Goal: Transaction & Acquisition: Purchase product/service

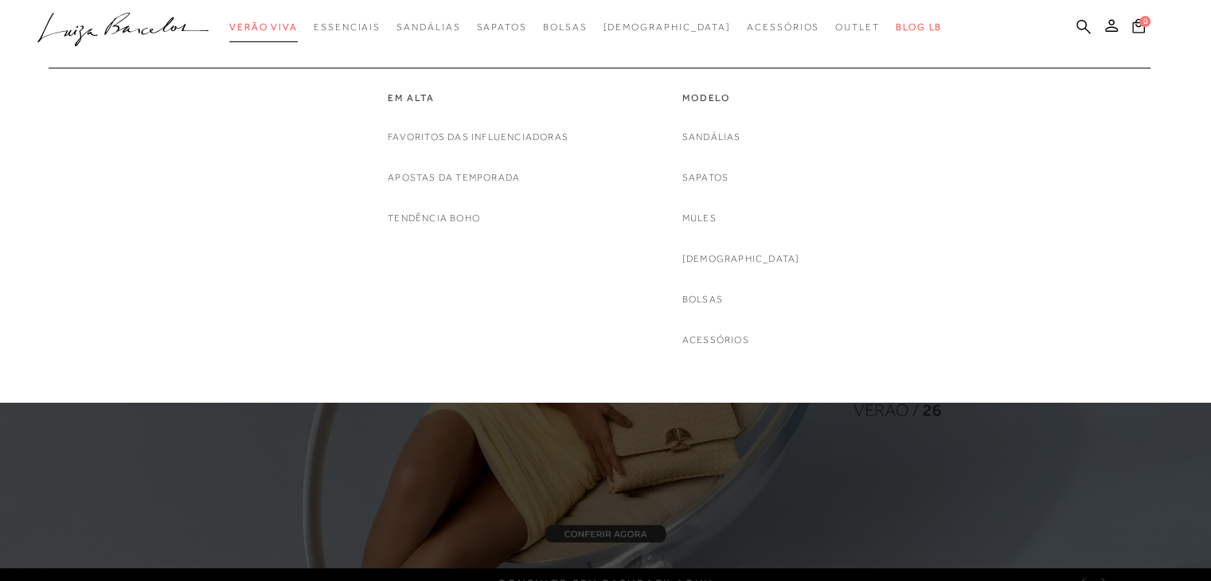
click at [293, 28] on span "Verão Viva" at bounding box center [263, 26] width 68 height 11
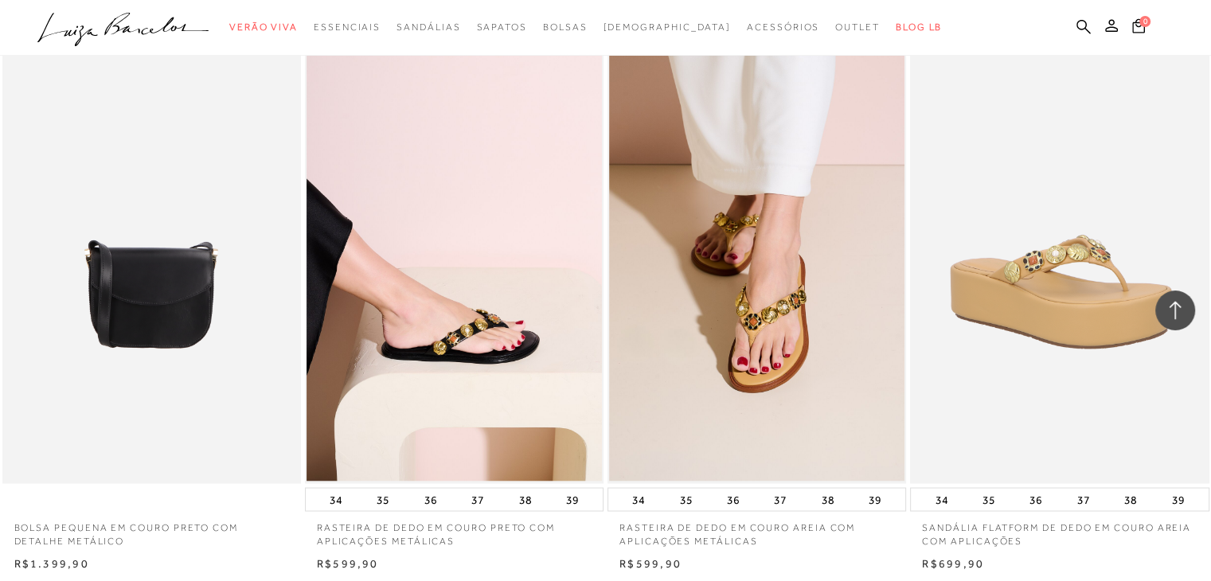
scroll to position [2945, 0]
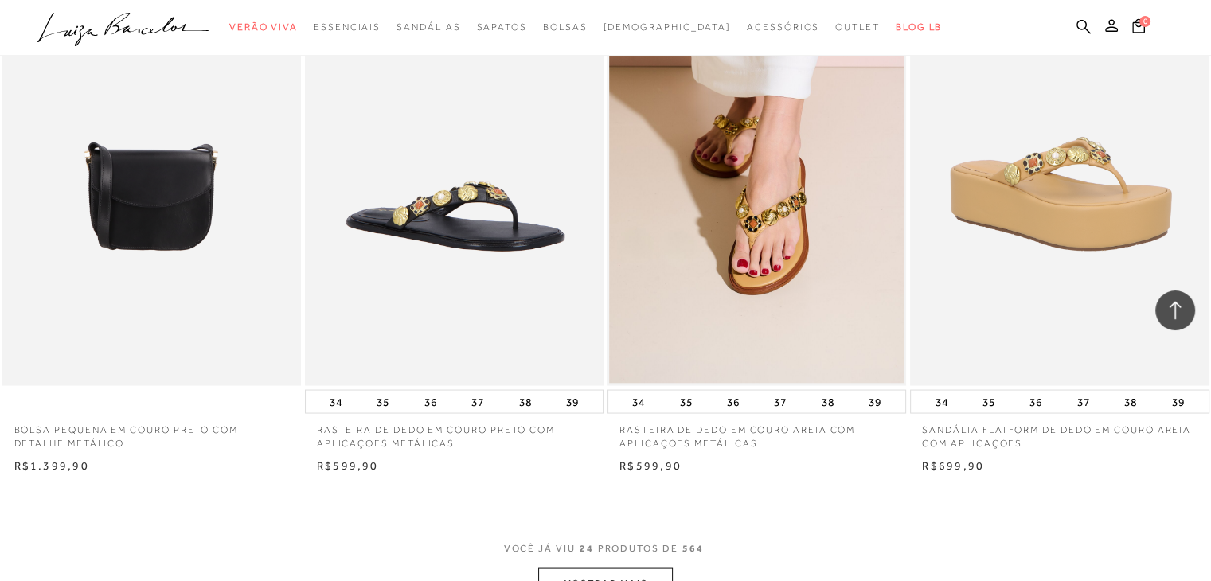
click at [471, 195] on img at bounding box center [454, 162] width 297 height 448
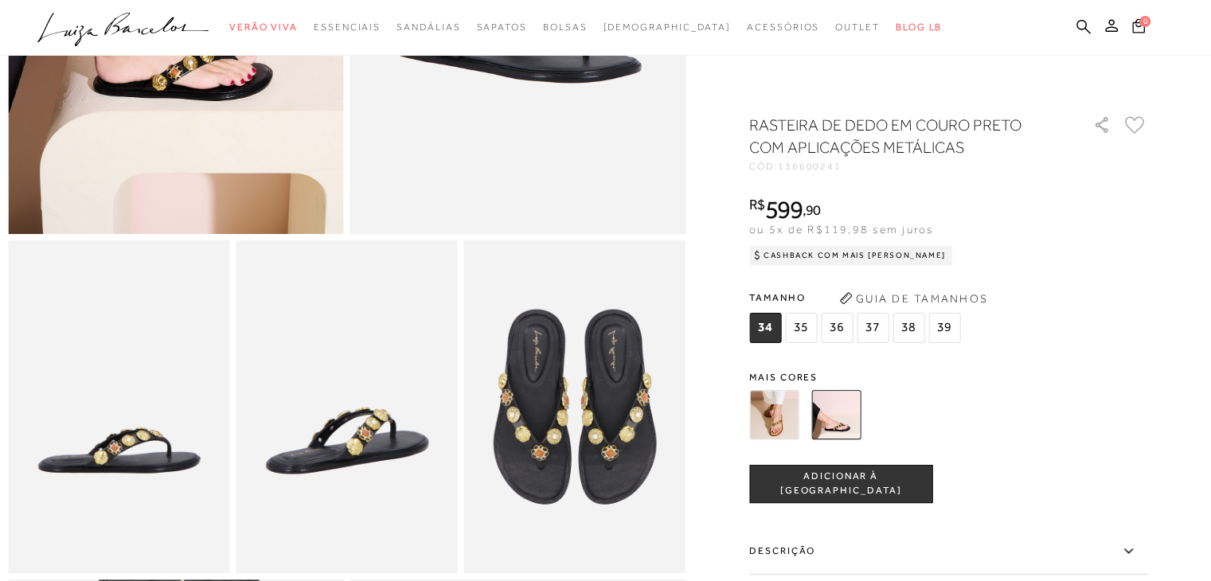
scroll to position [478, 0]
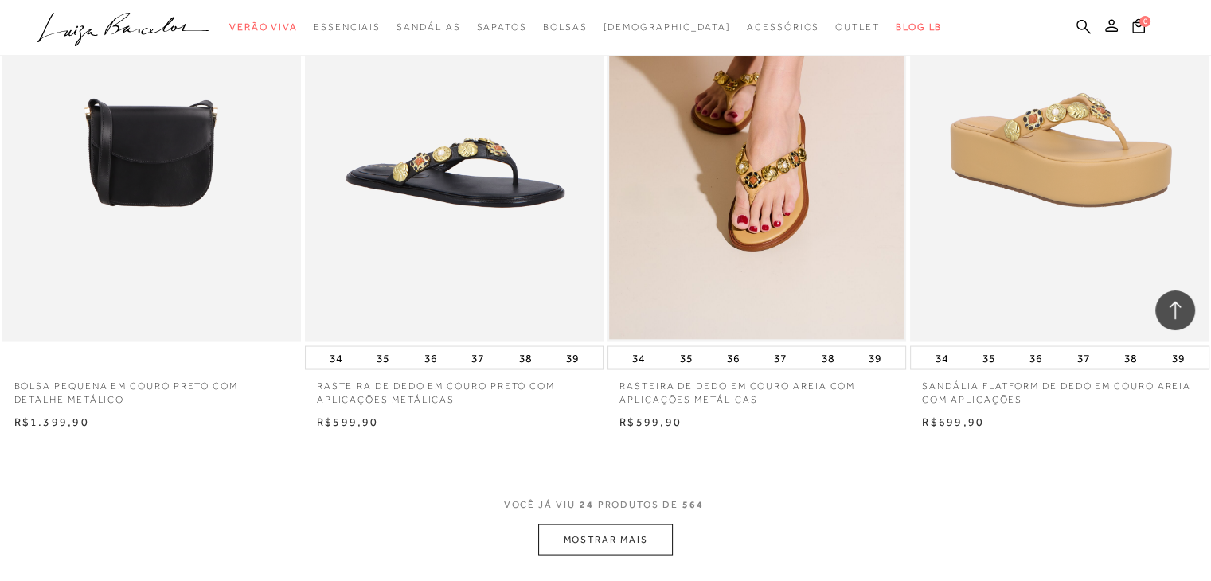
scroll to position [3025, 0]
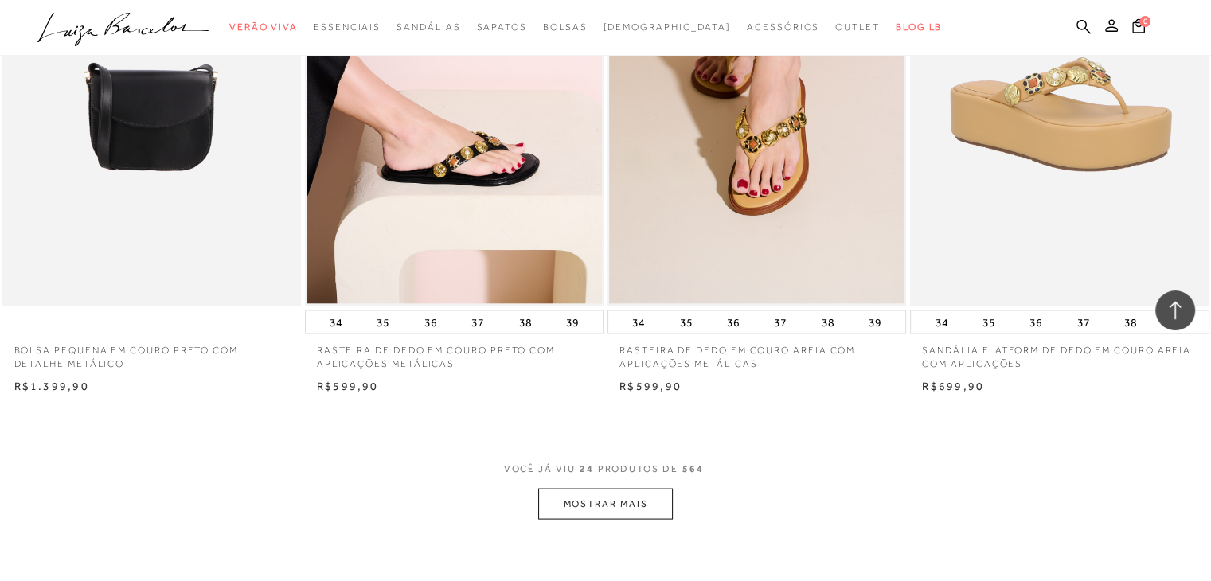
click at [596, 513] on button "MOSTRAR MAIS" at bounding box center [605, 503] width 134 height 31
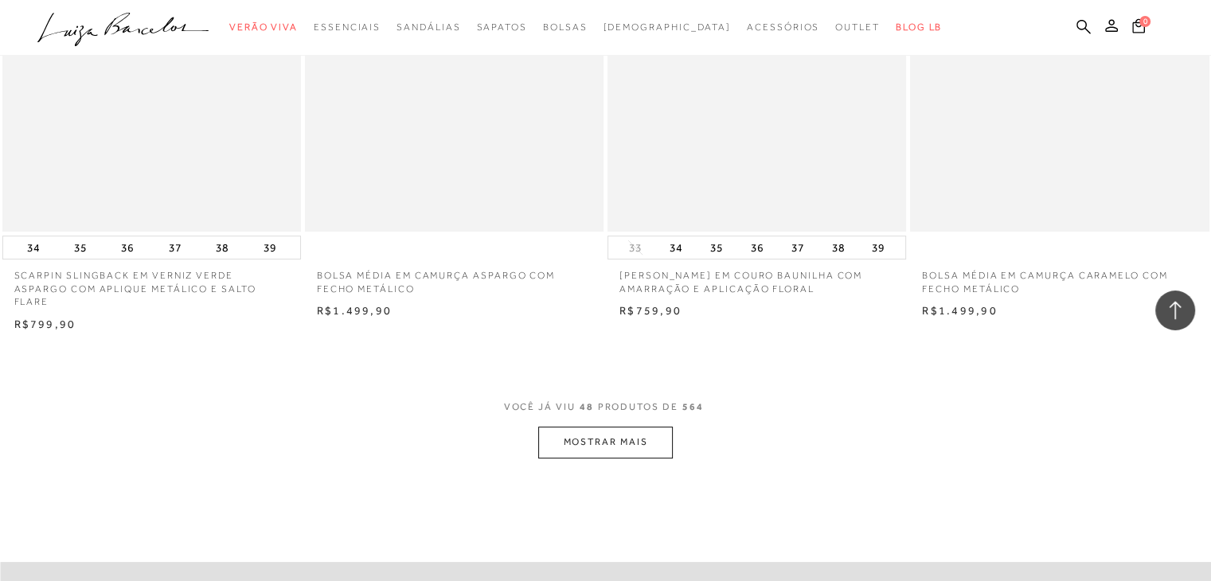
scroll to position [6448, 0]
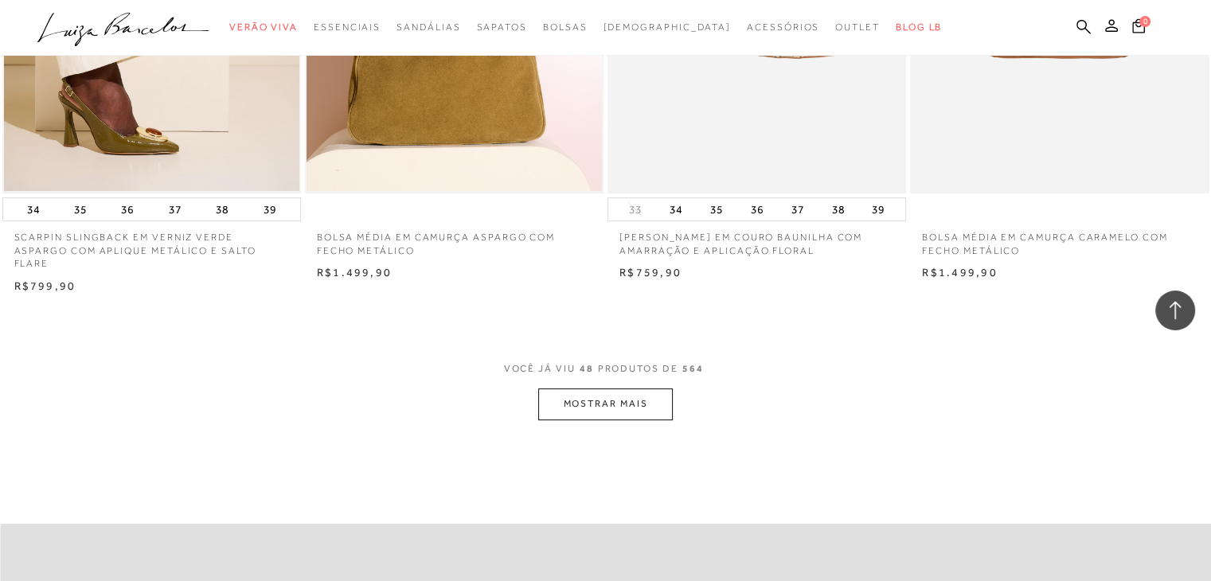
click at [618, 392] on button "MOSTRAR MAIS" at bounding box center [605, 403] width 134 height 31
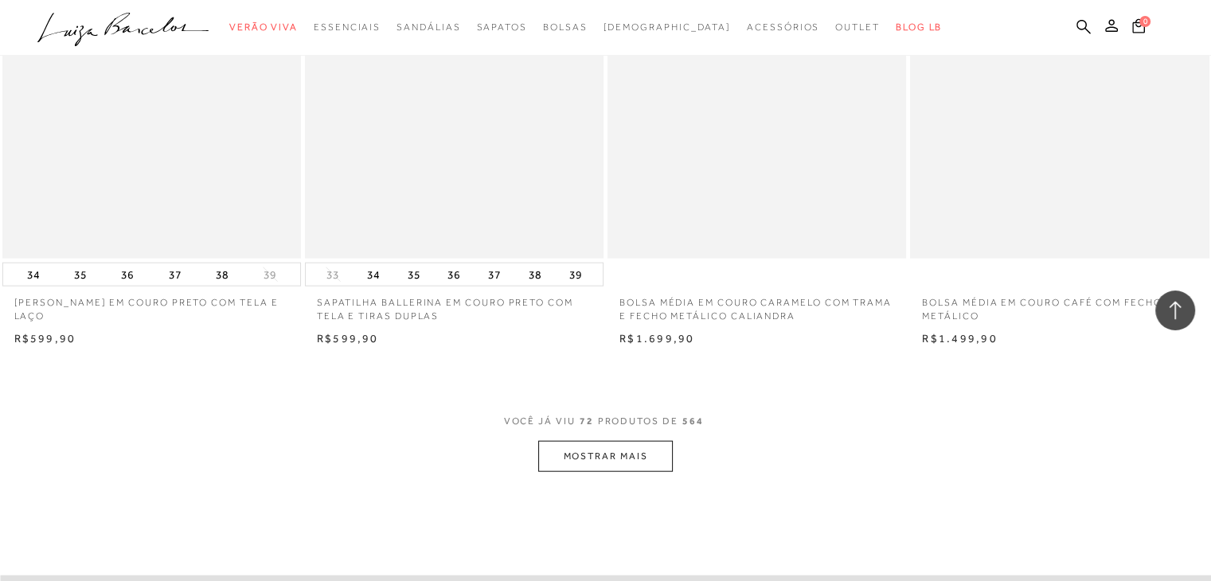
scroll to position [9792, 0]
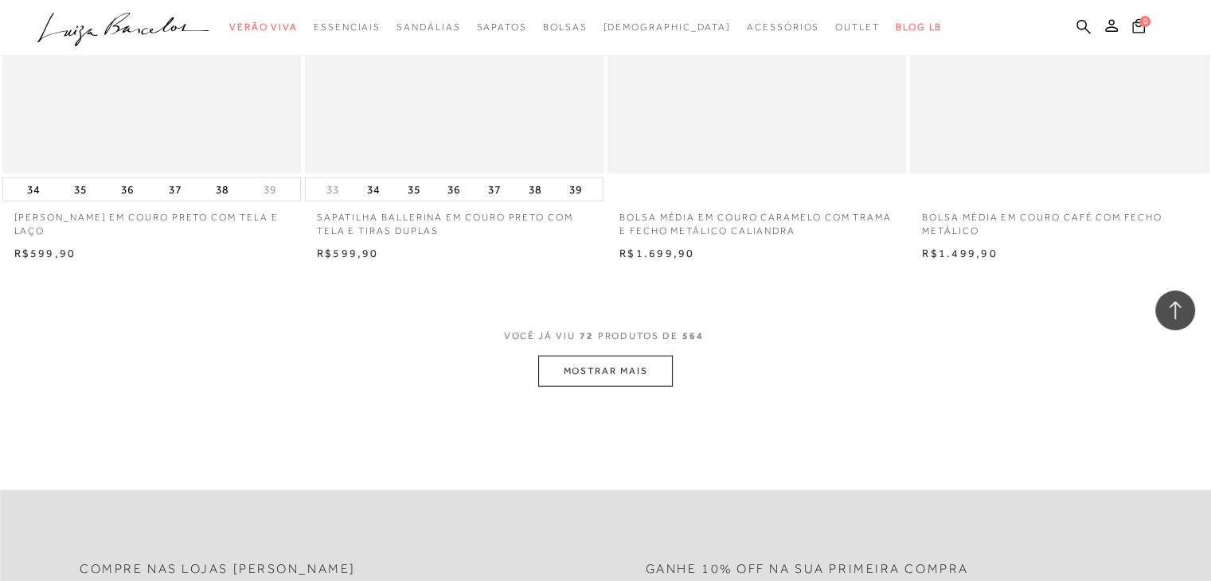
click at [627, 356] on button "MOSTRAR MAIS" at bounding box center [605, 371] width 134 height 31
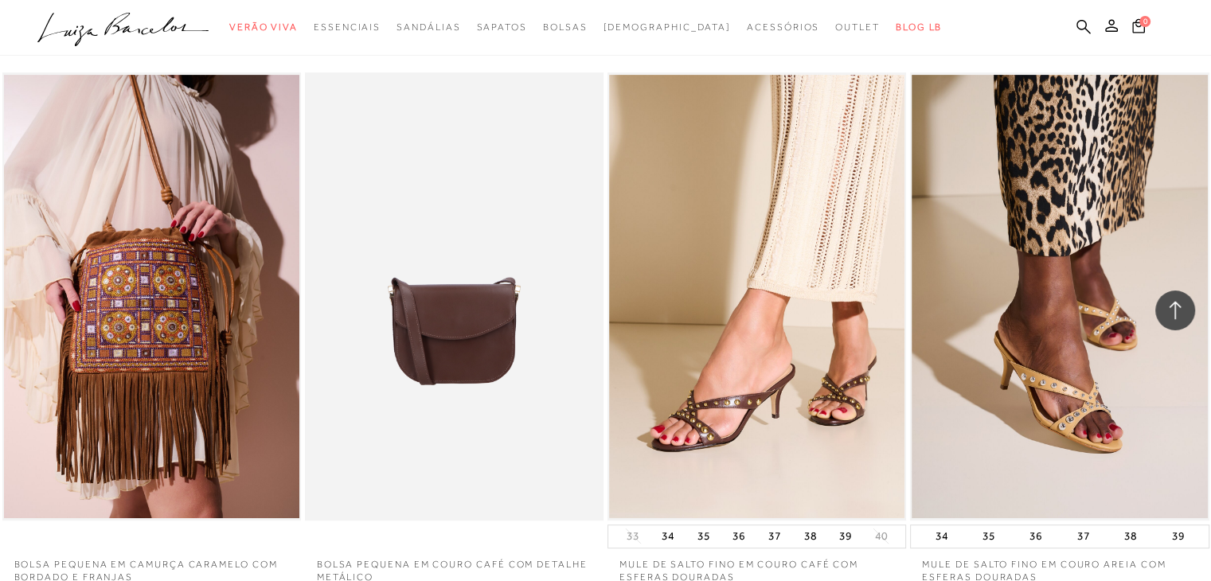
scroll to position [13056, 0]
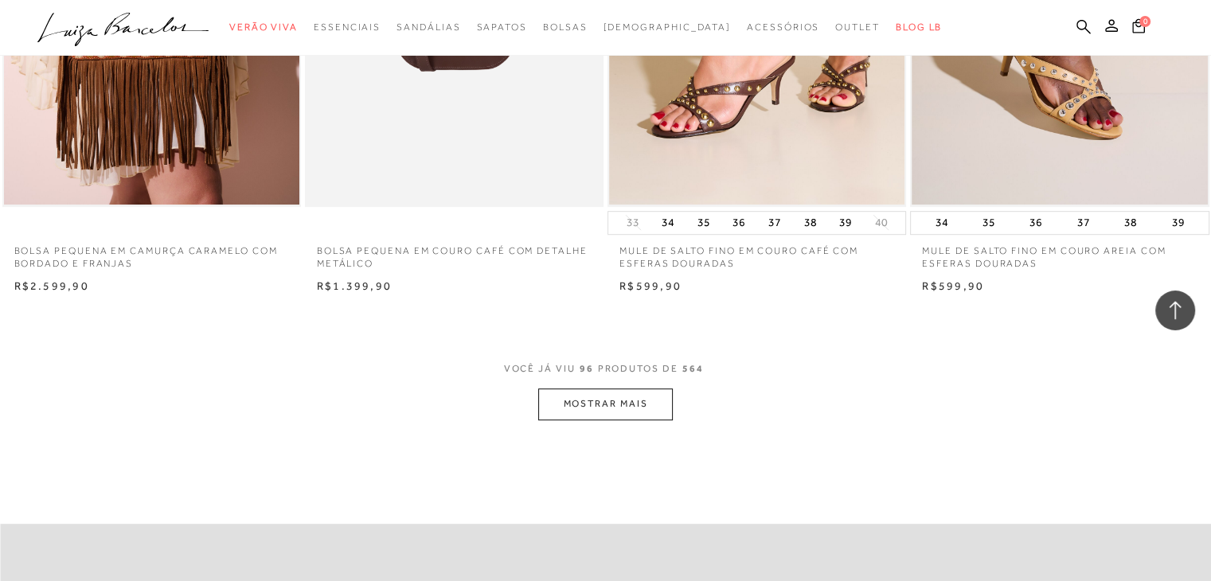
click at [626, 392] on button "MOSTRAR MAIS" at bounding box center [605, 403] width 134 height 31
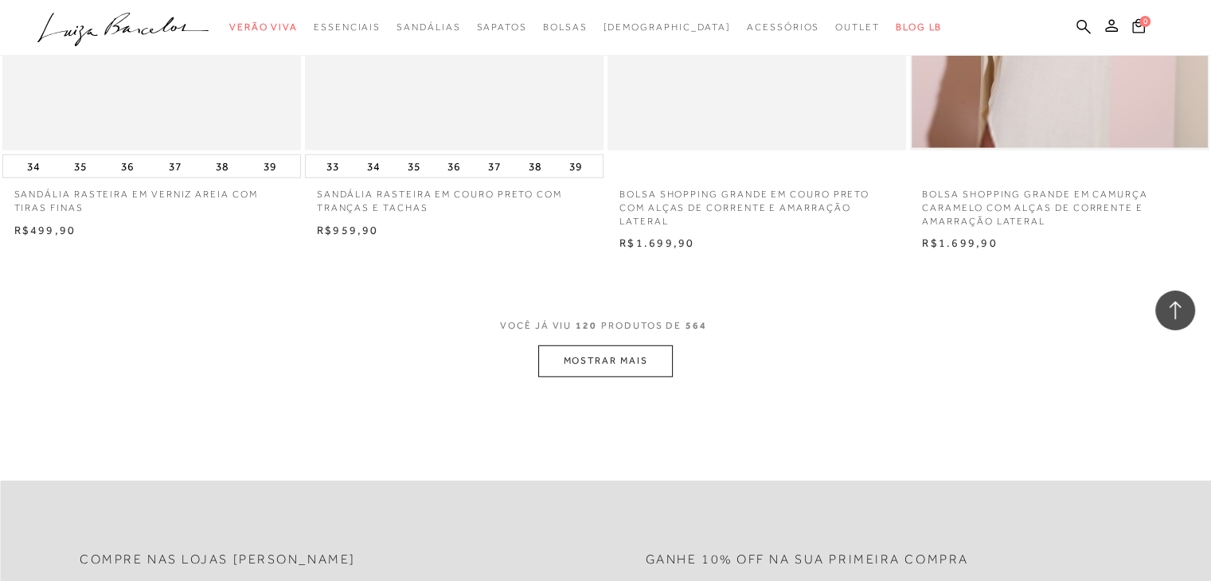
scroll to position [16479, 0]
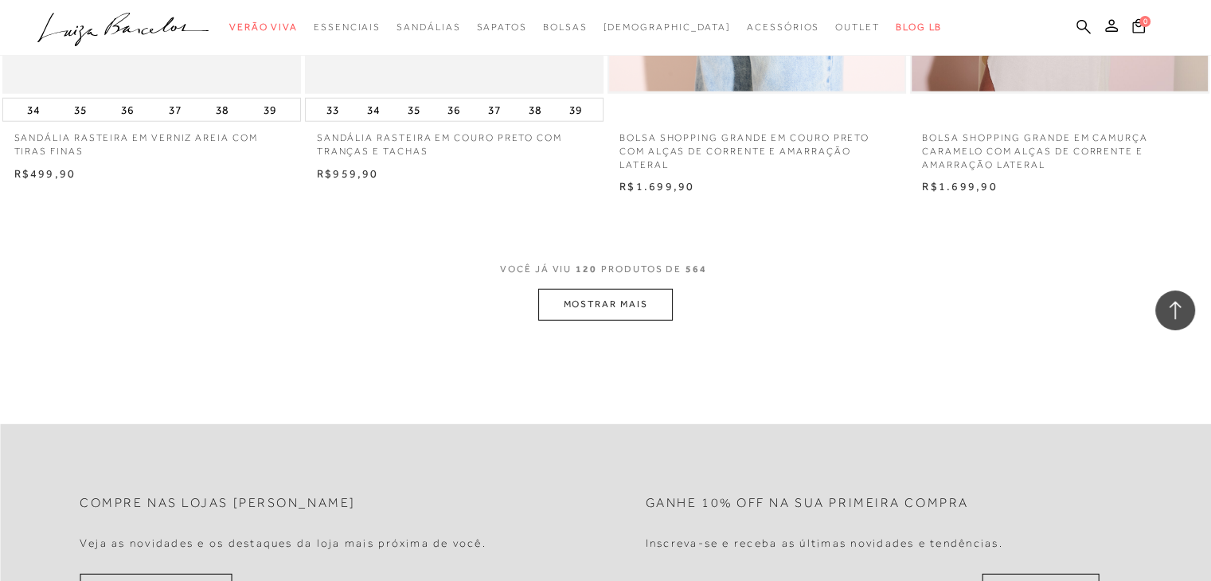
click at [610, 289] on button "MOSTRAR MAIS" at bounding box center [605, 304] width 134 height 31
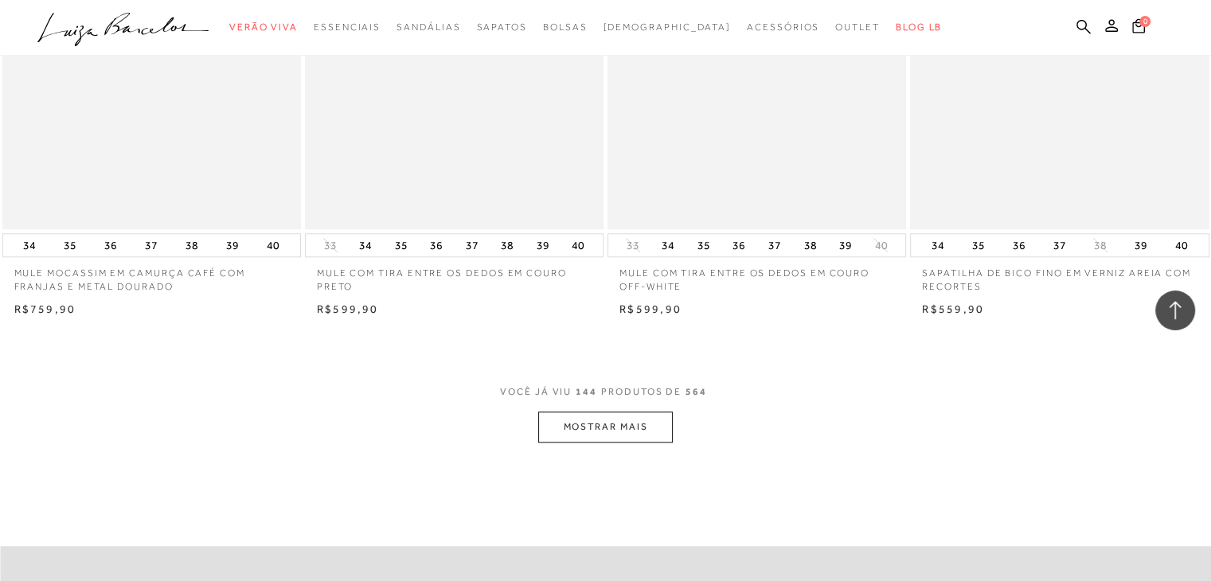
scroll to position [19742, 0]
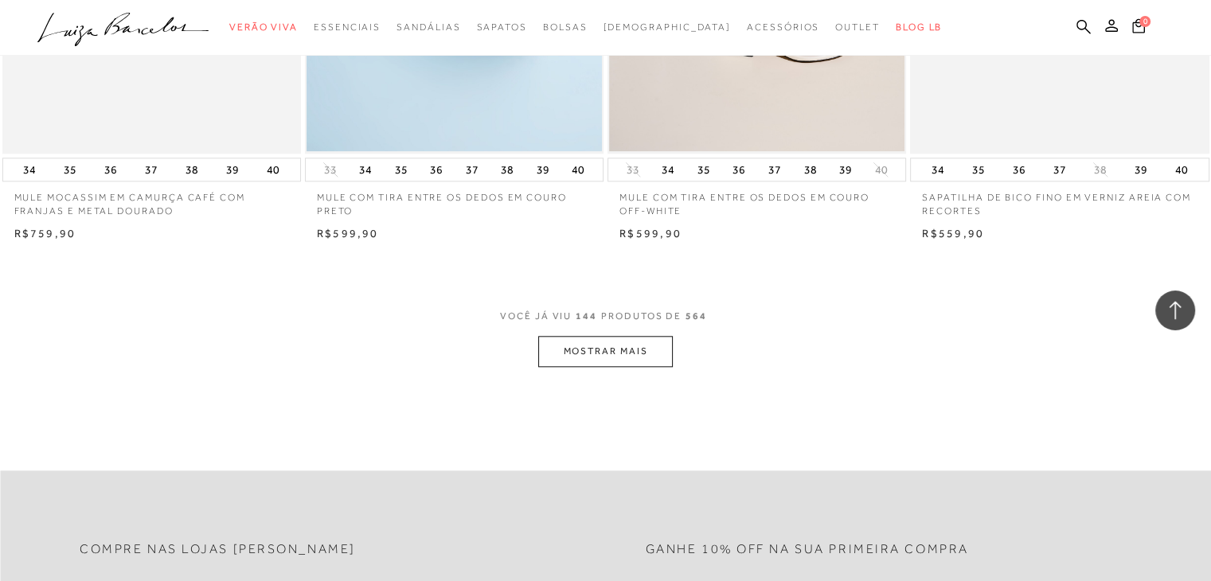
click at [642, 337] on button "MOSTRAR MAIS" at bounding box center [605, 351] width 134 height 31
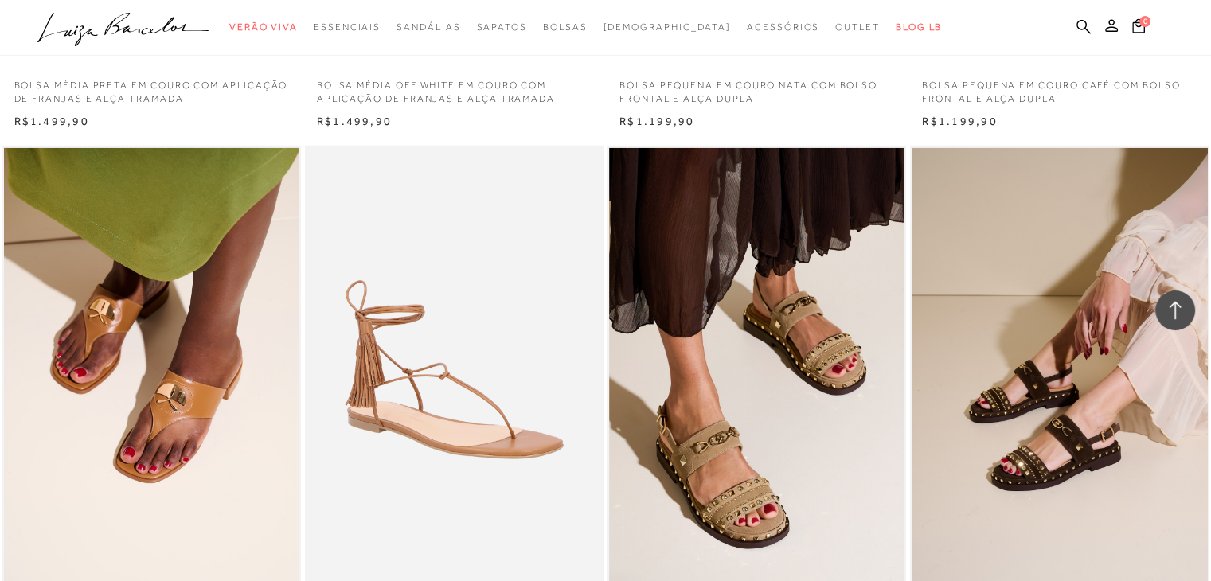
scroll to position [23086, 0]
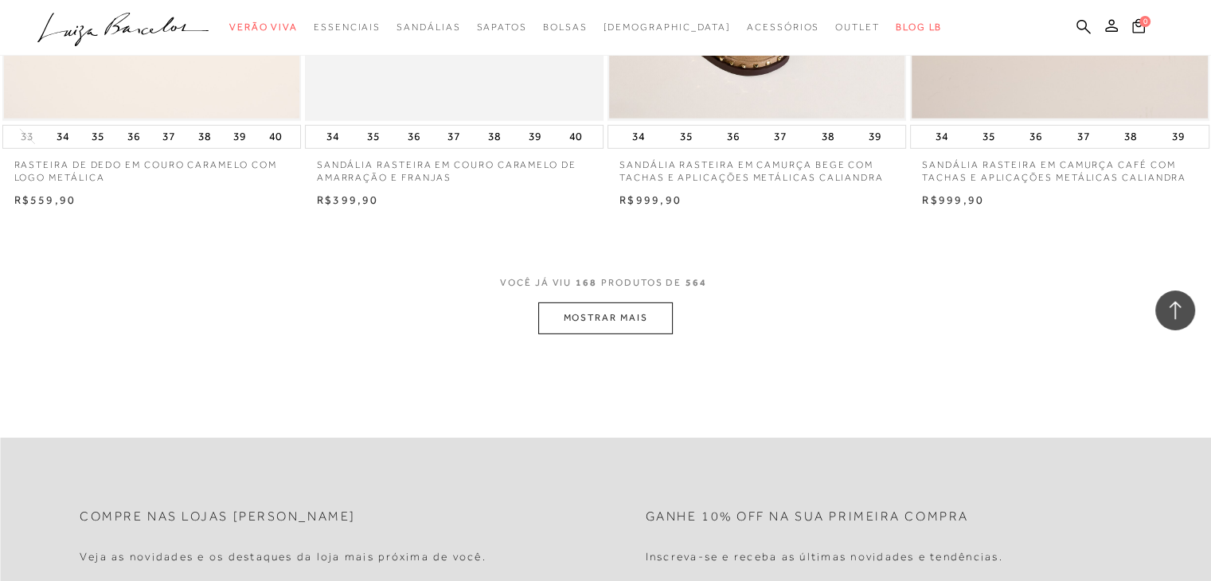
click at [643, 309] on button "MOSTRAR MAIS" at bounding box center [605, 318] width 134 height 31
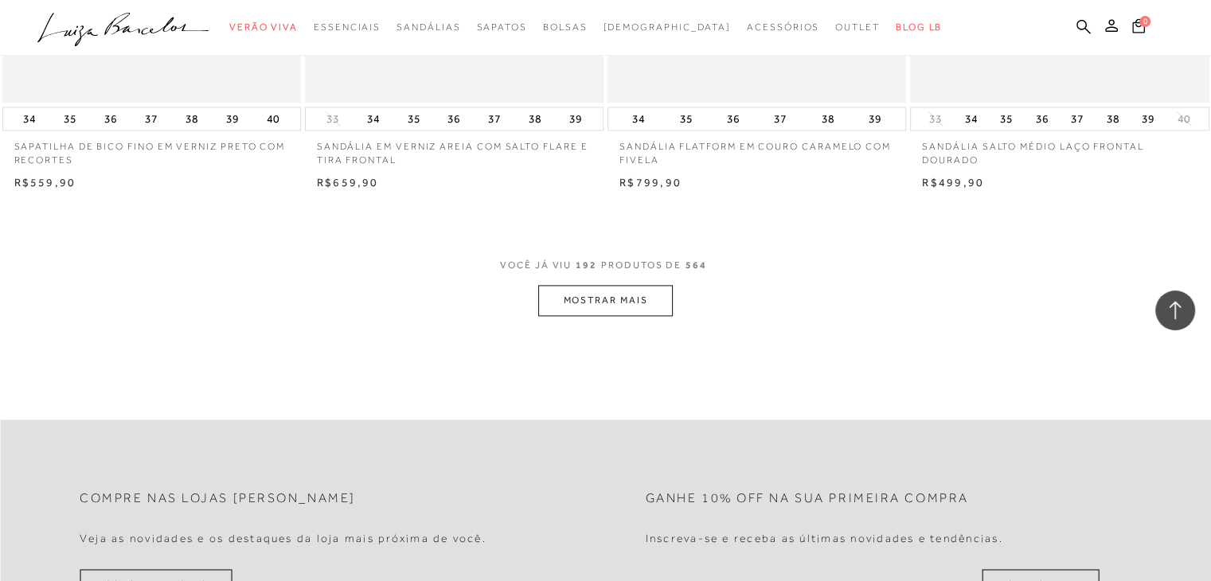
scroll to position [26429, 0]
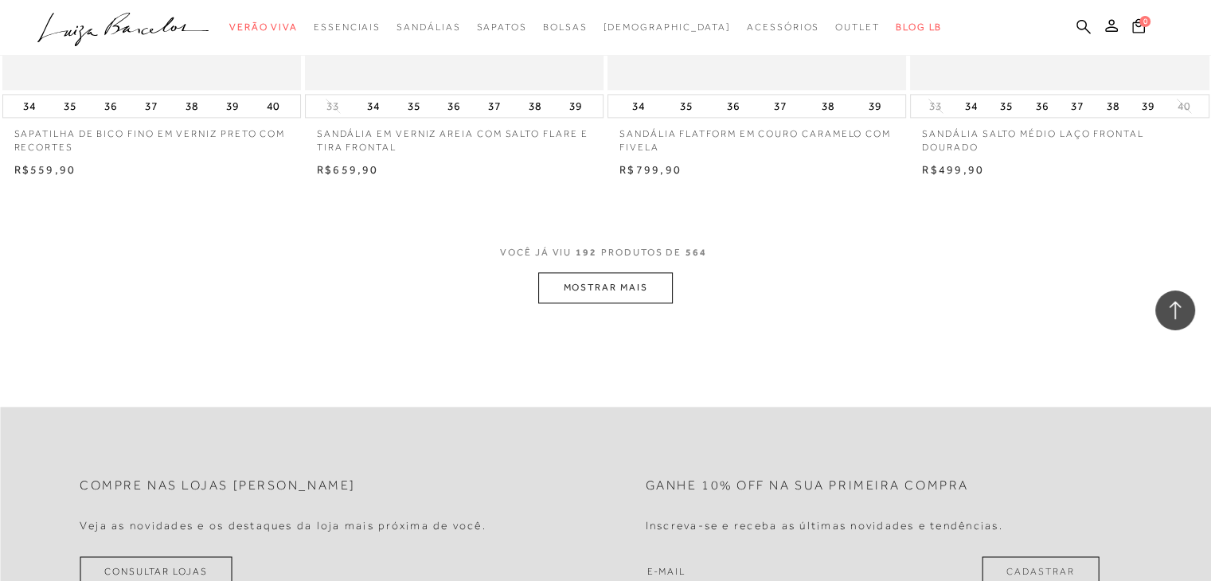
click at [621, 281] on button "MOSTRAR MAIS" at bounding box center [605, 287] width 134 height 31
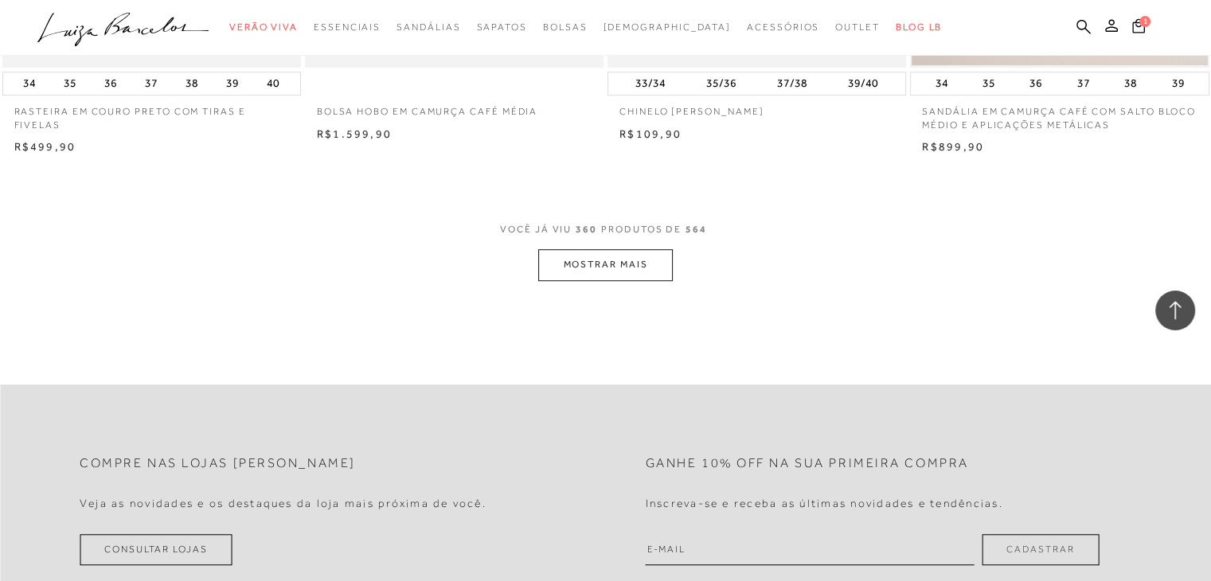
scroll to position [49675, 0]
click at [604, 255] on button "MOSTRAR MAIS" at bounding box center [605, 267] width 134 height 31
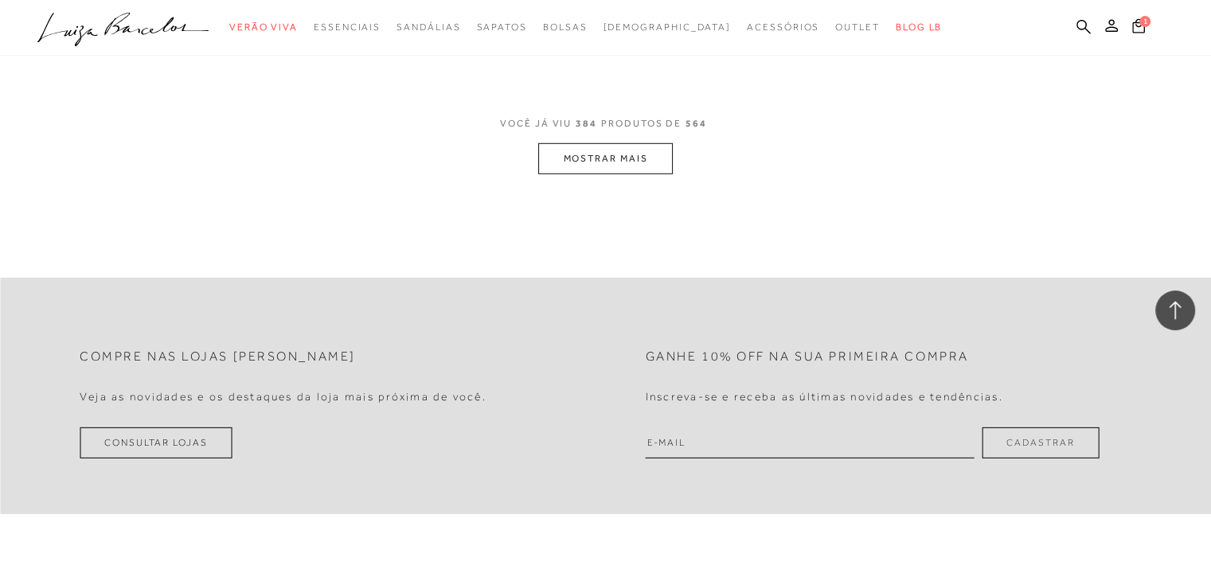
scroll to position [53098, 0]
click at [631, 147] on button "MOSTRAR MAIS" at bounding box center [605, 157] width 134 height 31
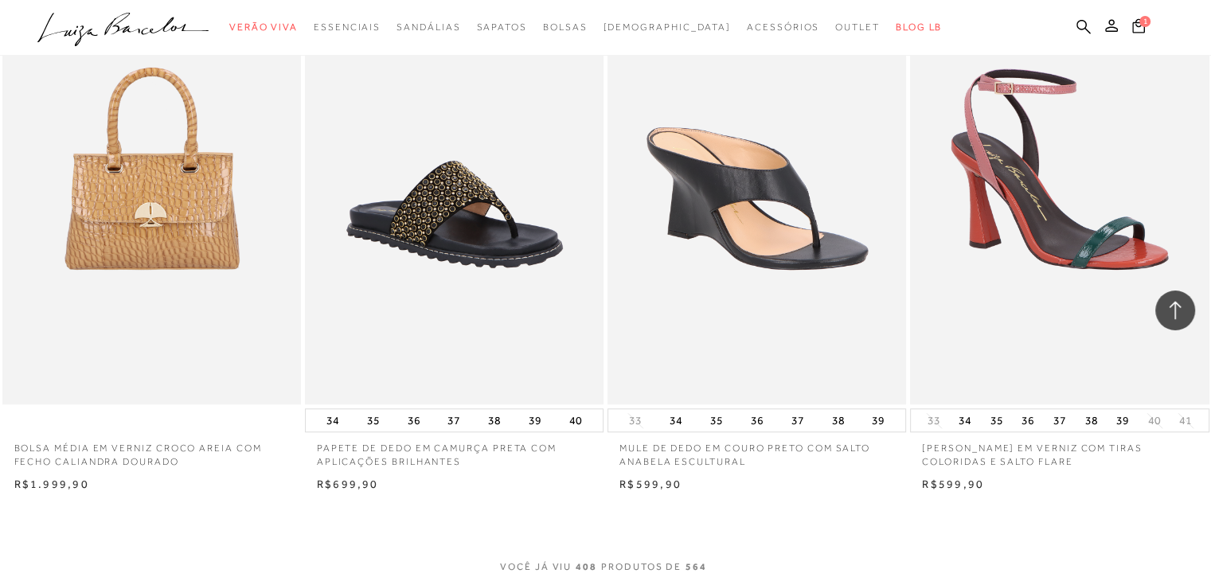
scroll to position [56282, 0]
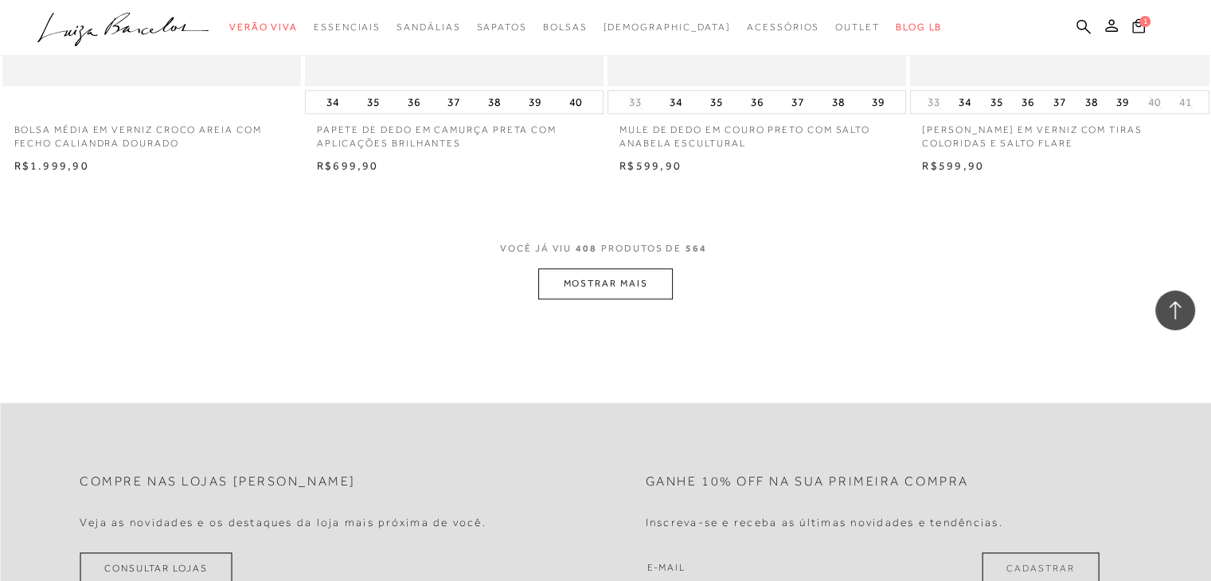
click at [630, 268] on button "MOSTRAR MAIS" at bounding box center [605, 283] width 134 height 31
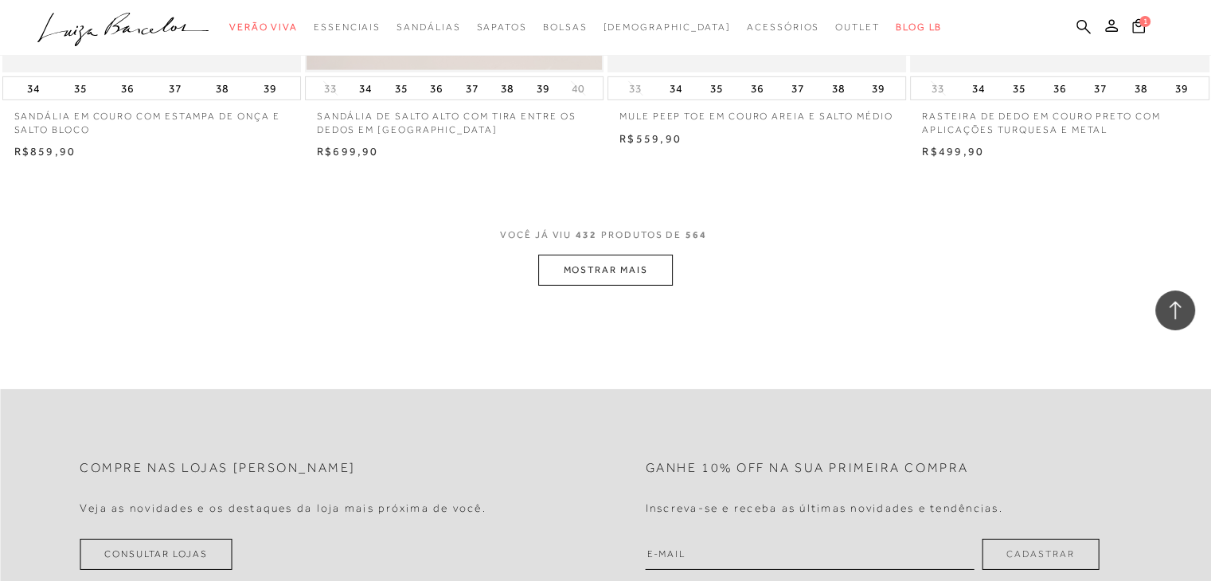
scroll to position [59626, 0]
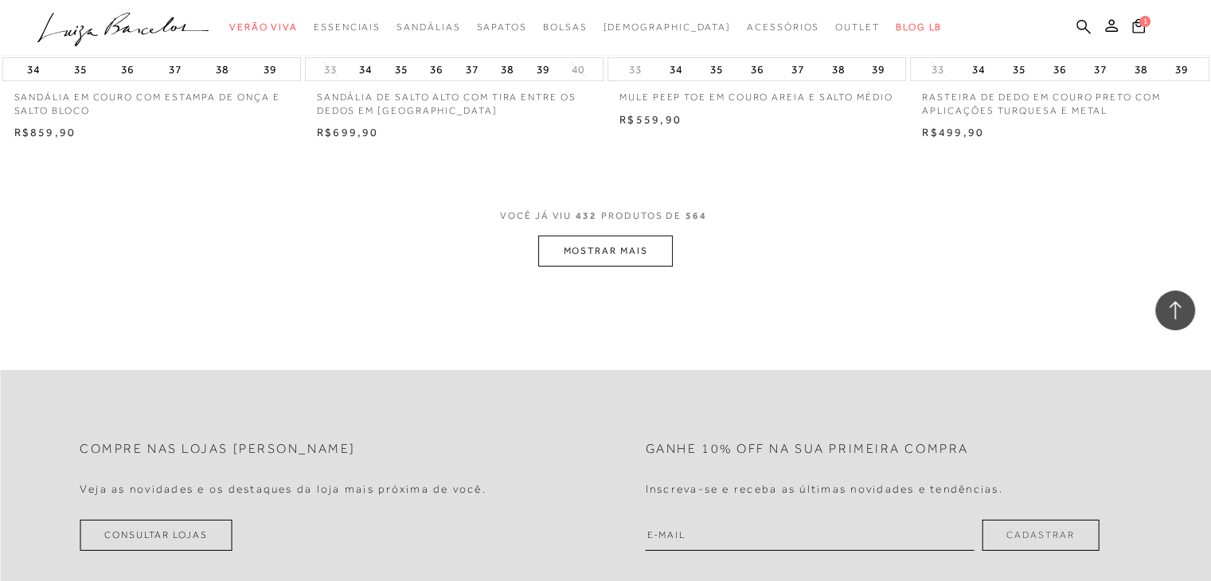
click at [621, 236] on button "MOSTRAR MAIS" at bounding box center [605, 251] width 134 height 31
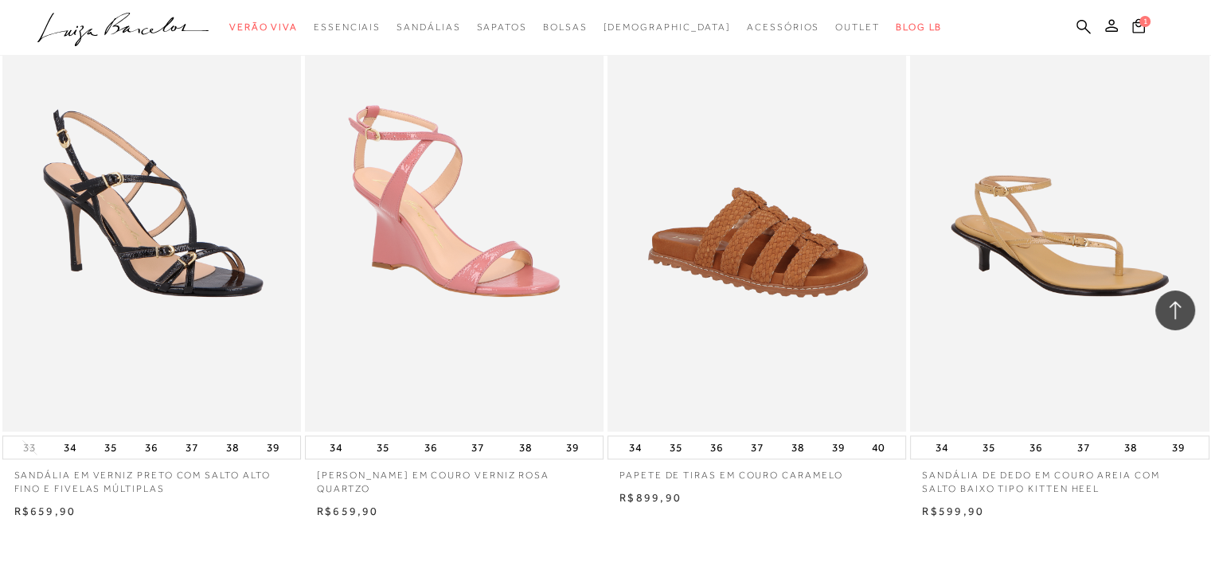
scroll to position [62810, 0]
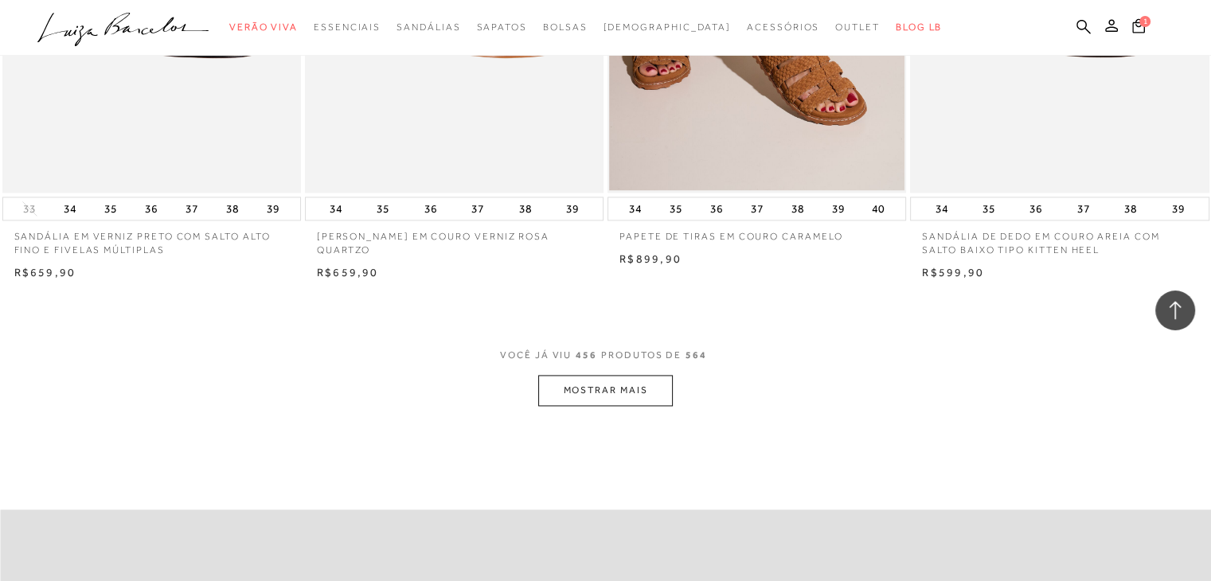
click at [642, 375] on button "MOSTRAR MAIS" at bounding box center [605, 390] width 134 height 31
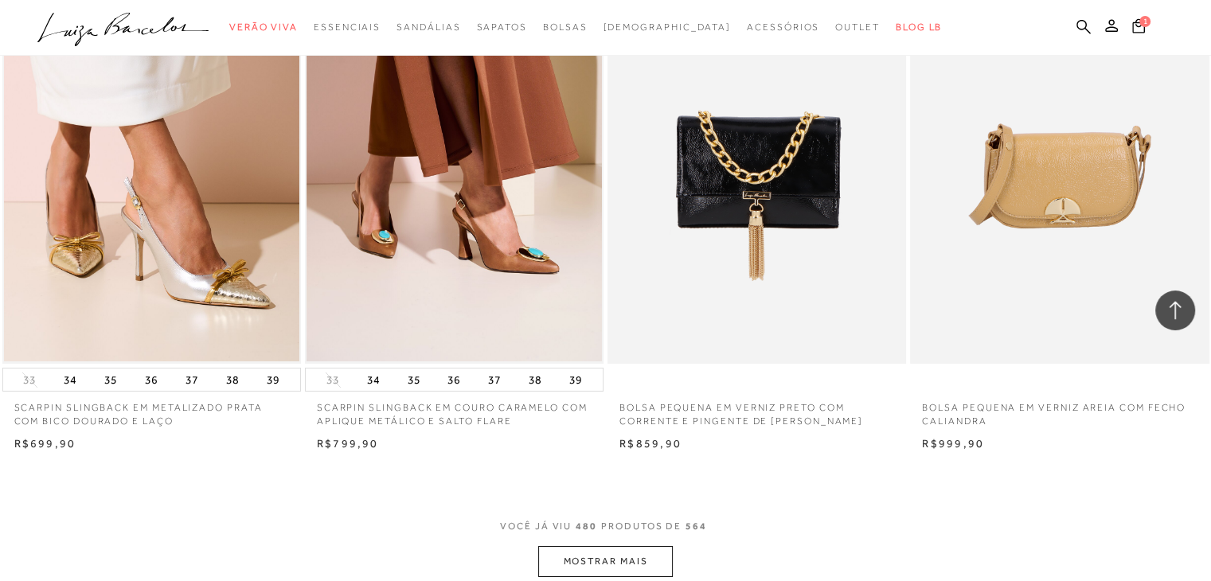
scroll to position [66153, 0]
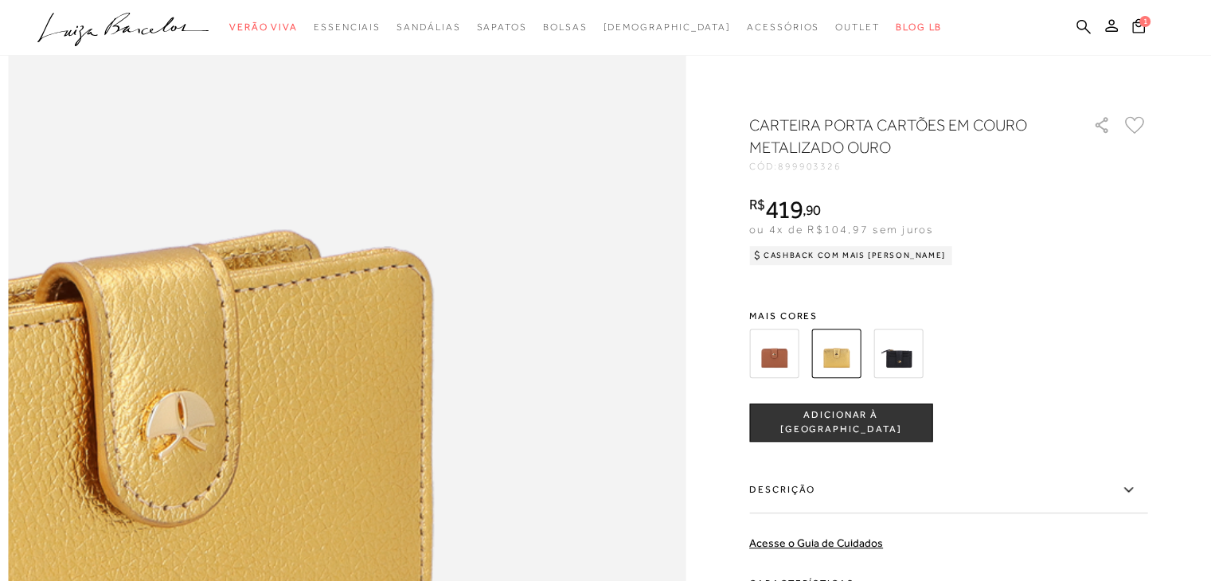
scroll to position [876, 0]
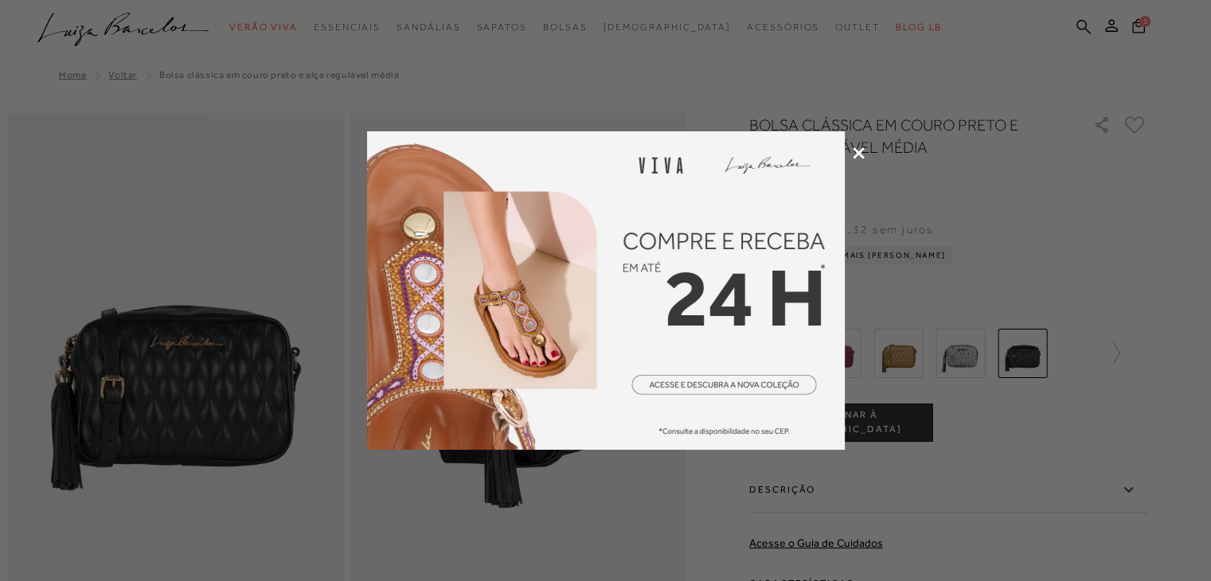
click at [857, 153] on icon at bounding box center [859, 153] width 12 height 12
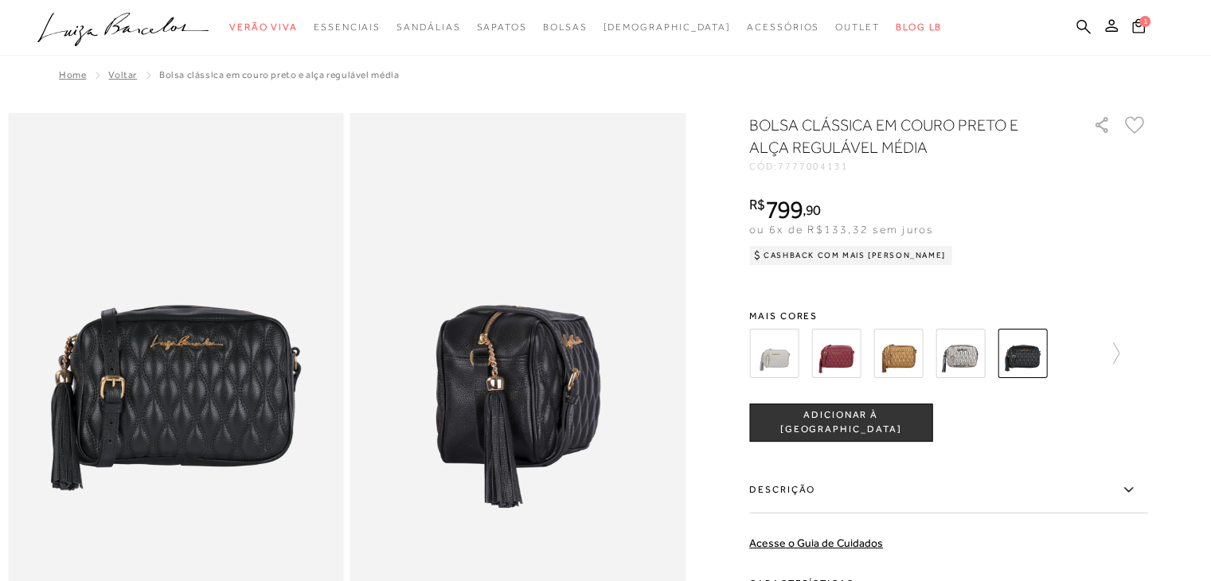
click at [782, 362] on img at bounding box center [773, 353] width 49 height 49
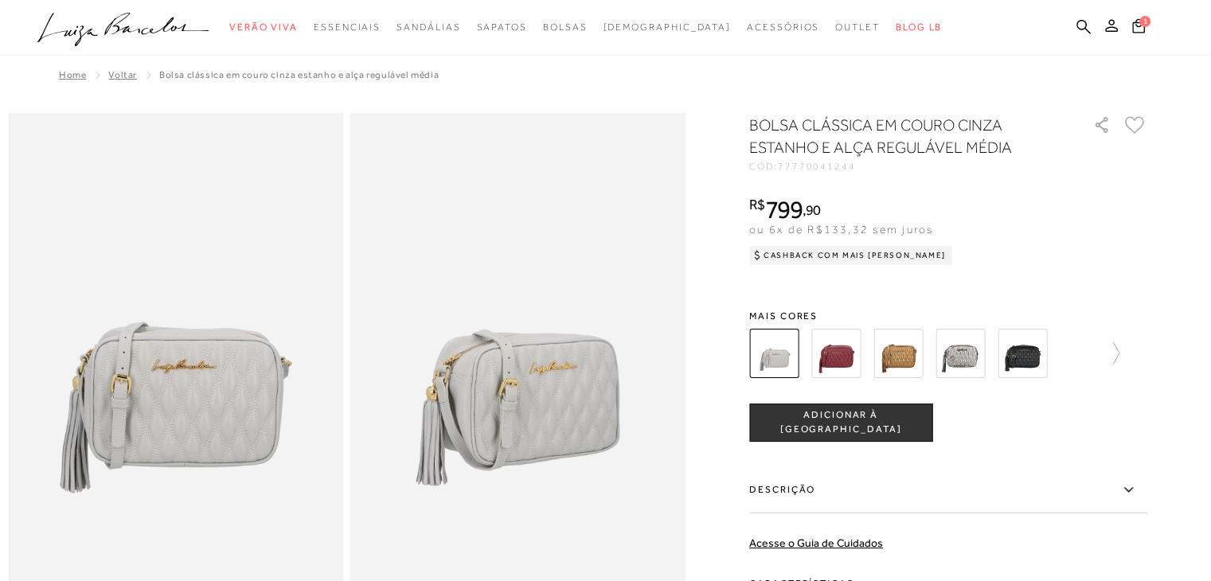
click at [836, 361] on img at bounding box center [835, 353] width 49 height 49
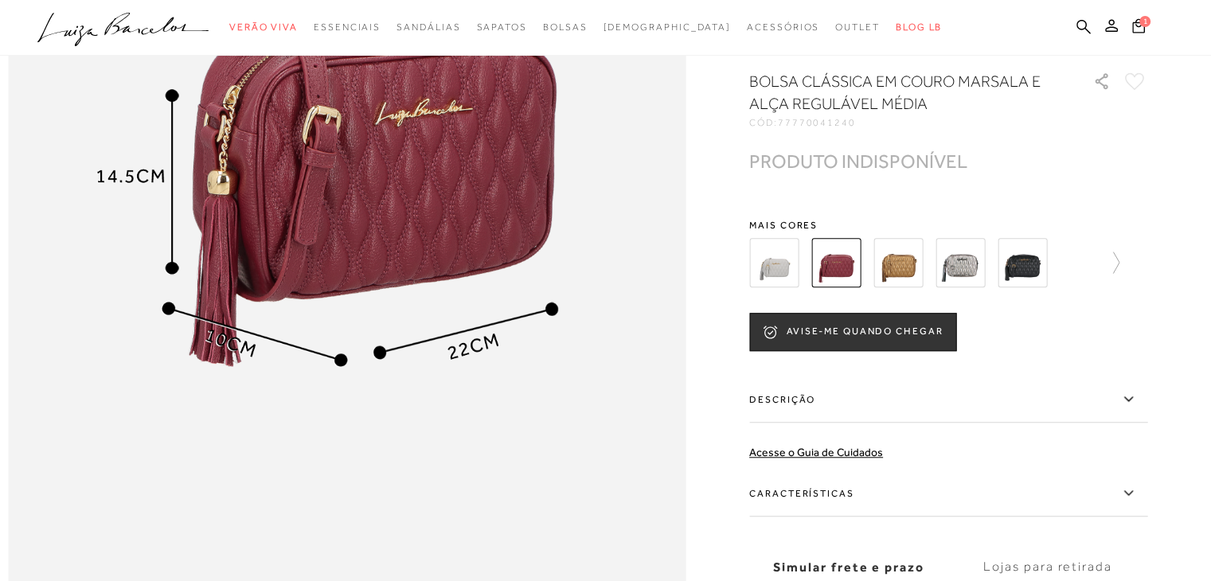
scroll to position [1035, 0]
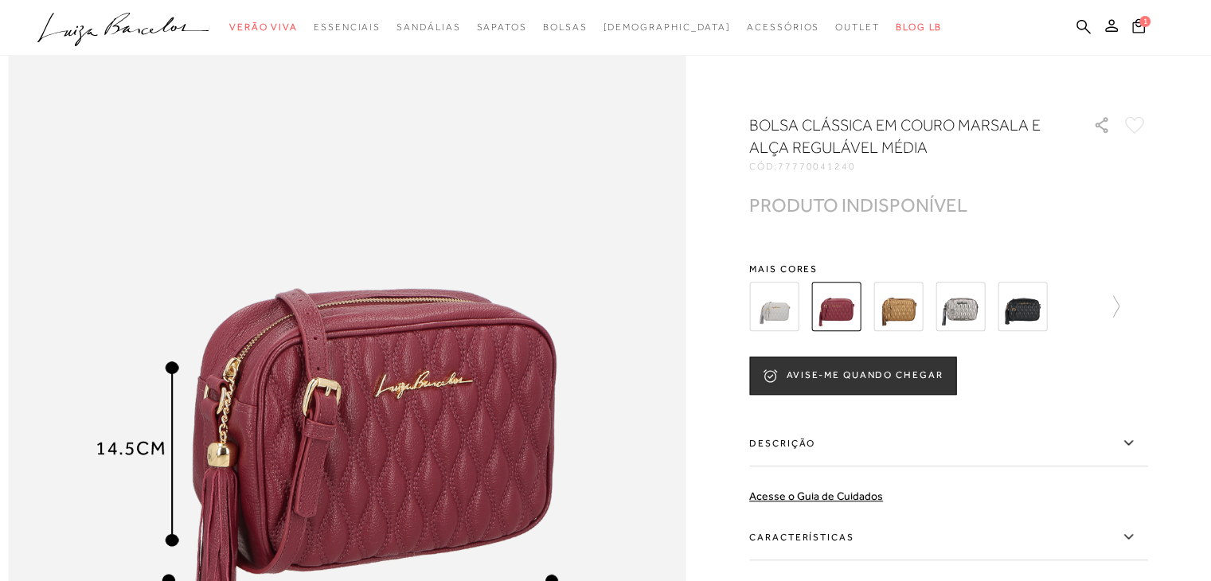
click at [902, 309] on img at bounding box center [897, 306] width 49 height 49
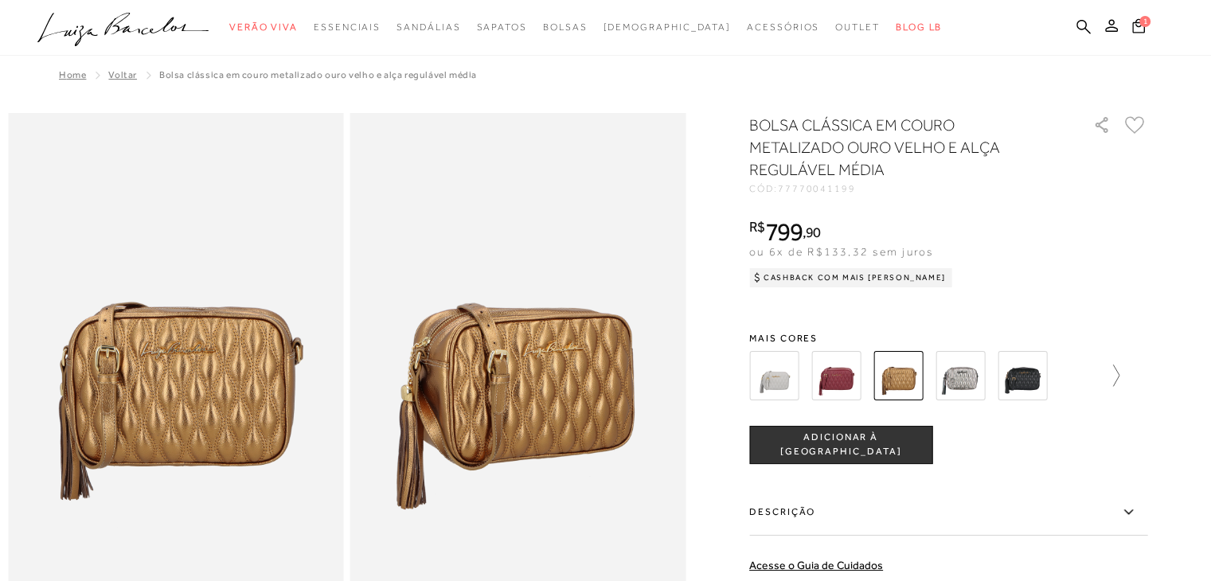
click at [1119, 375] on icon at bounding box center [1108, 376] width 22 height 22
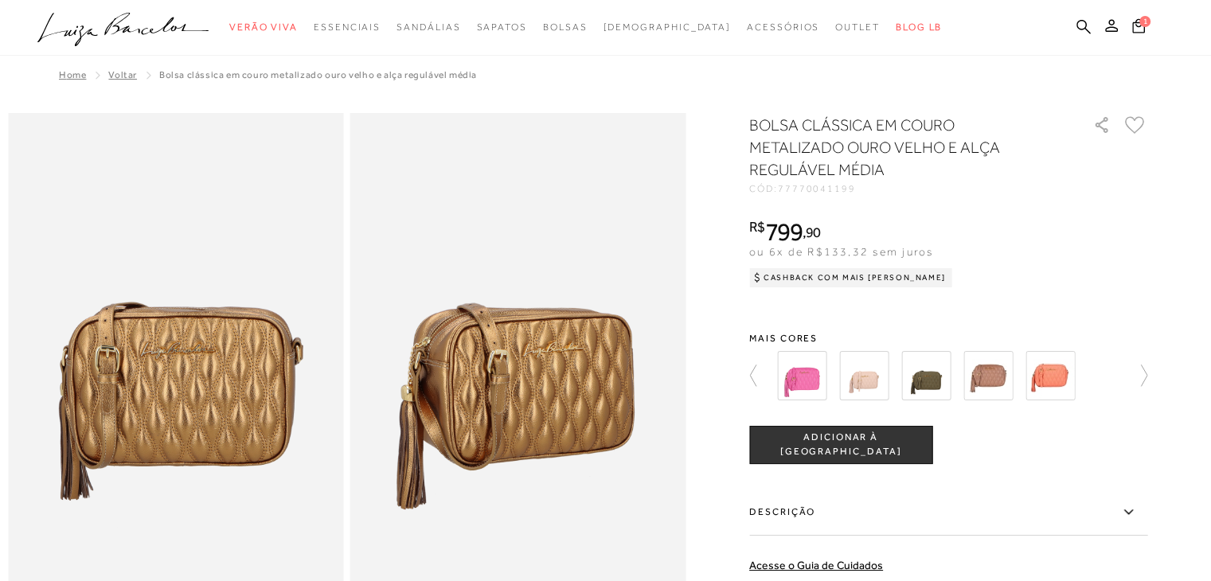
click at [1114, 375] on div at bounding box center [943, 375] width 342 height 59
click at [812, 388] on img at bounding box center [801, 375] width 49 height 49
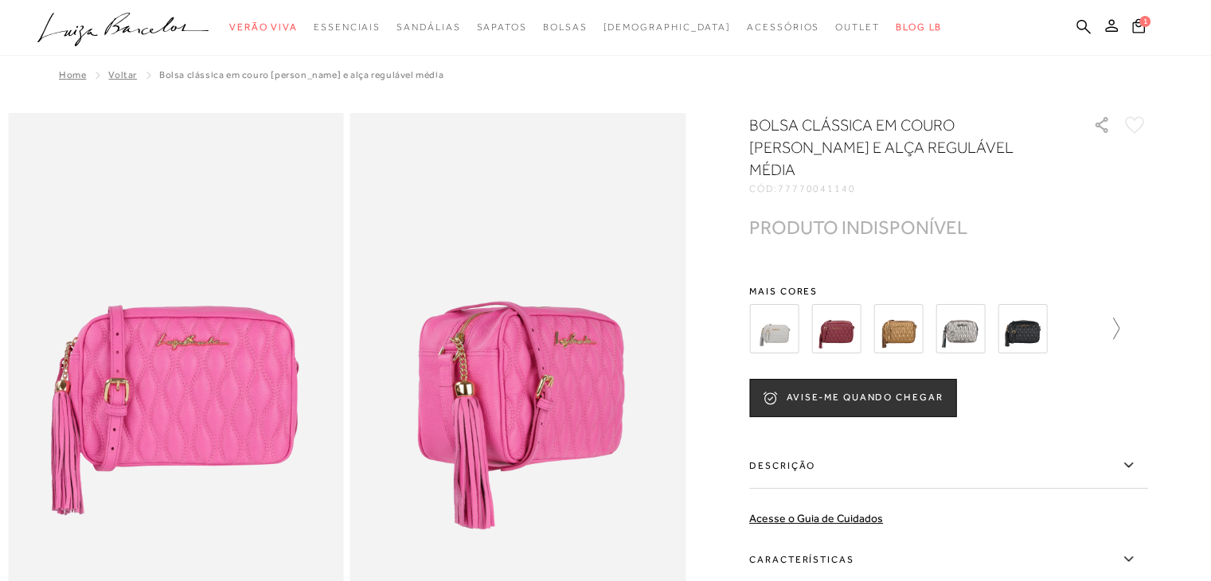
click at [1119, 318] on icon at bounding box center [1108, 329] width 22 height 22
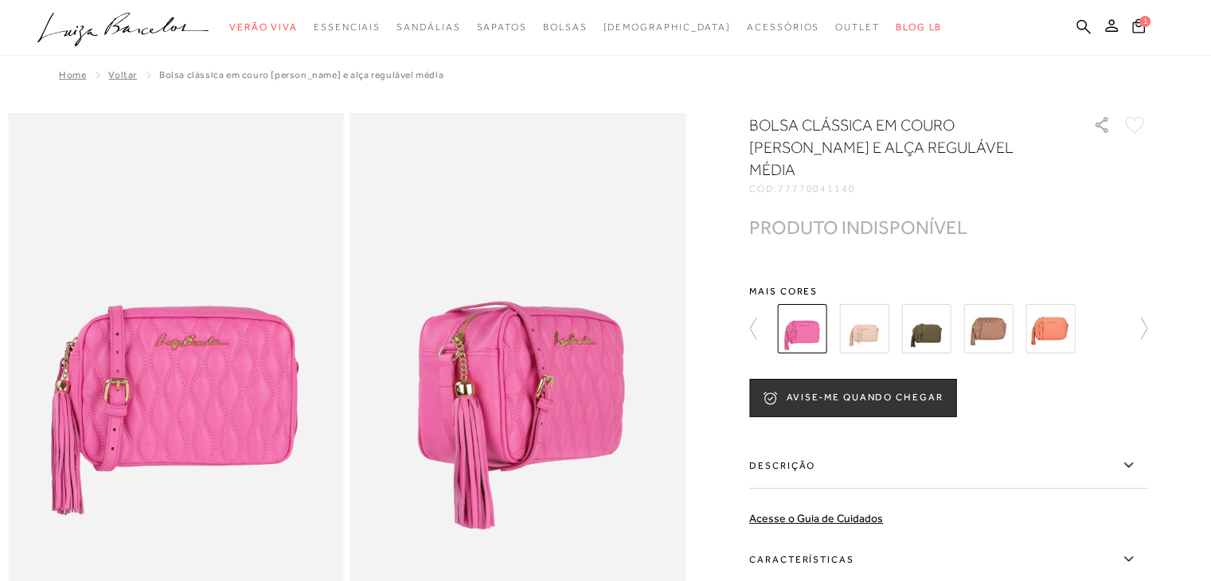
click at [922, 309] on img at bounding box center [925, 328] width 49 height 49
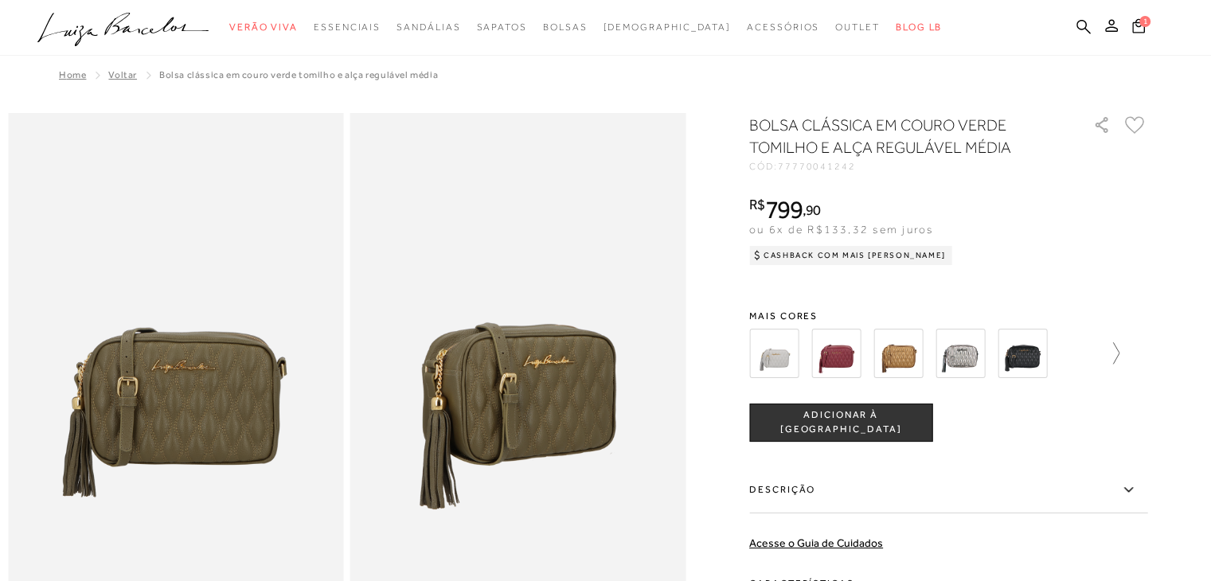
click at [1119, 355] on icon at bounding box center [1108, 353] width 22 height 22
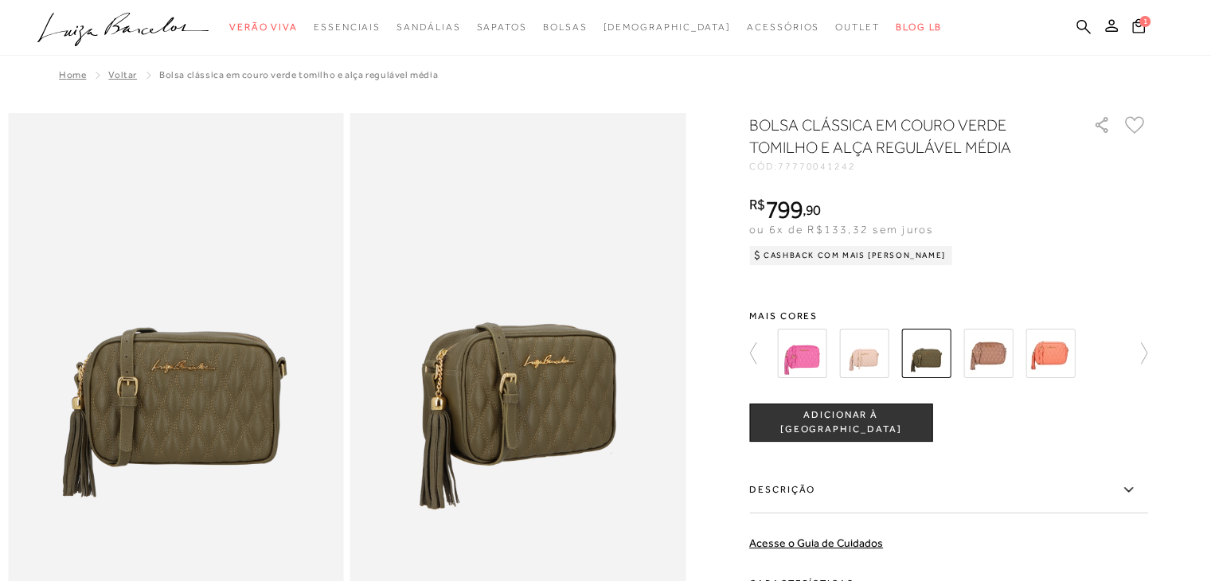
click at [1056, 357] on img at bounding box center [1049, 353] width 49 height 49
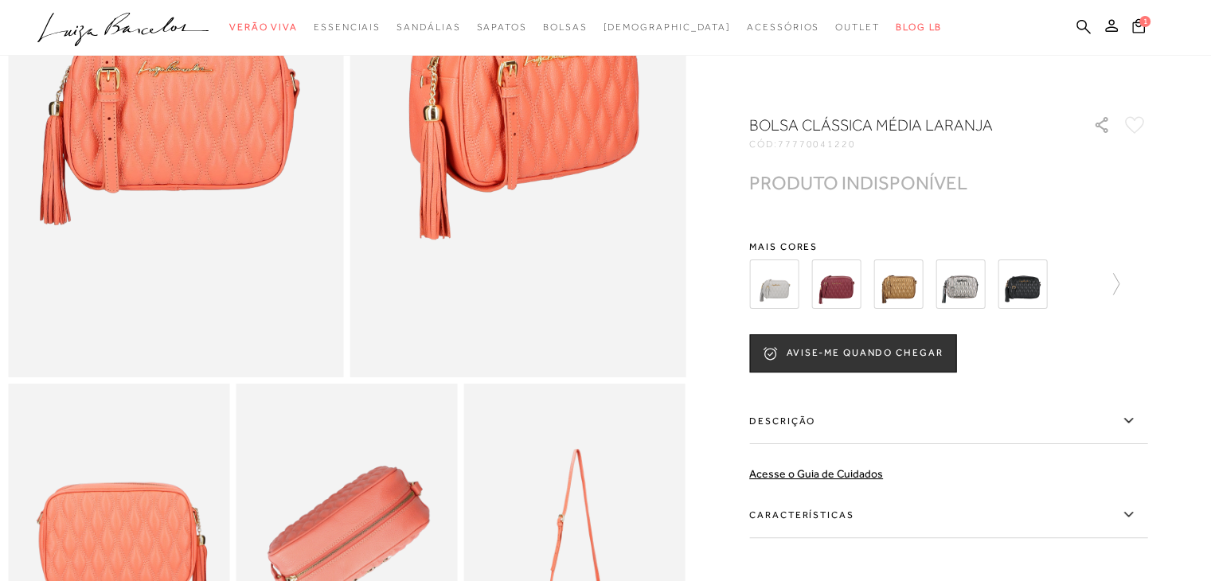
scroll to position [80, 0]
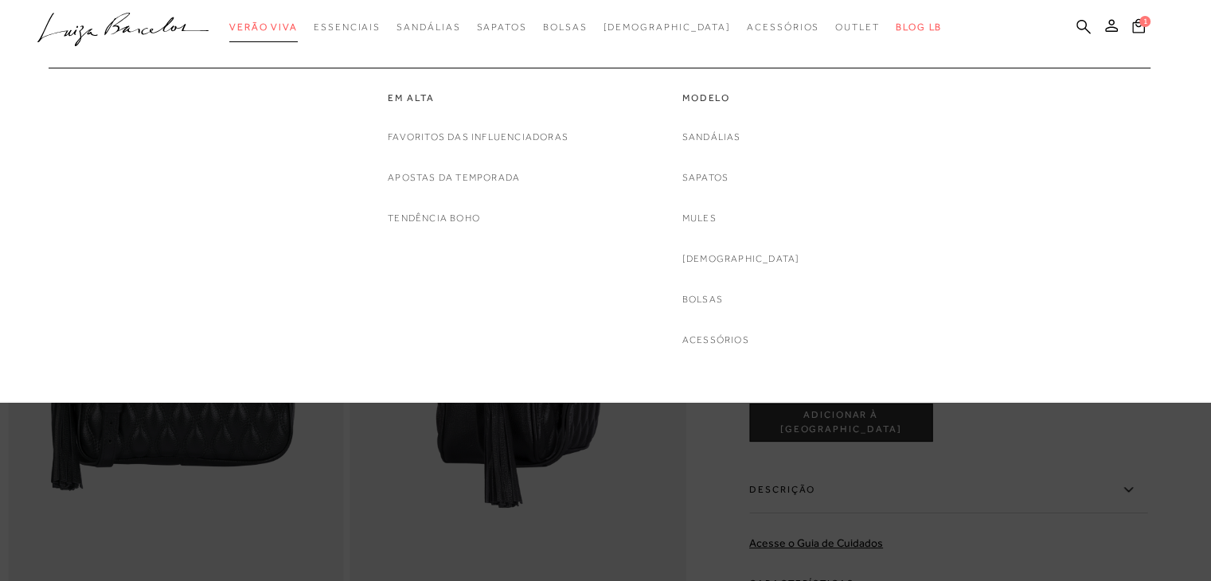
click at [288, 28] on span "Verão Viva" at bounding box center [263, 26] width 68 height 11
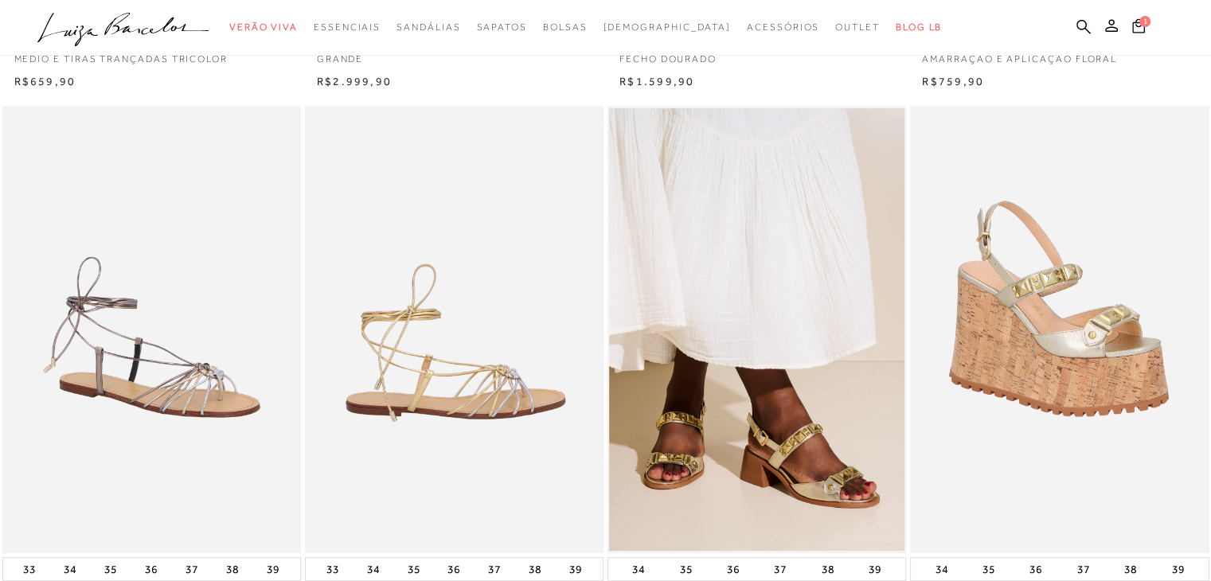
scroll to position [318, 0]
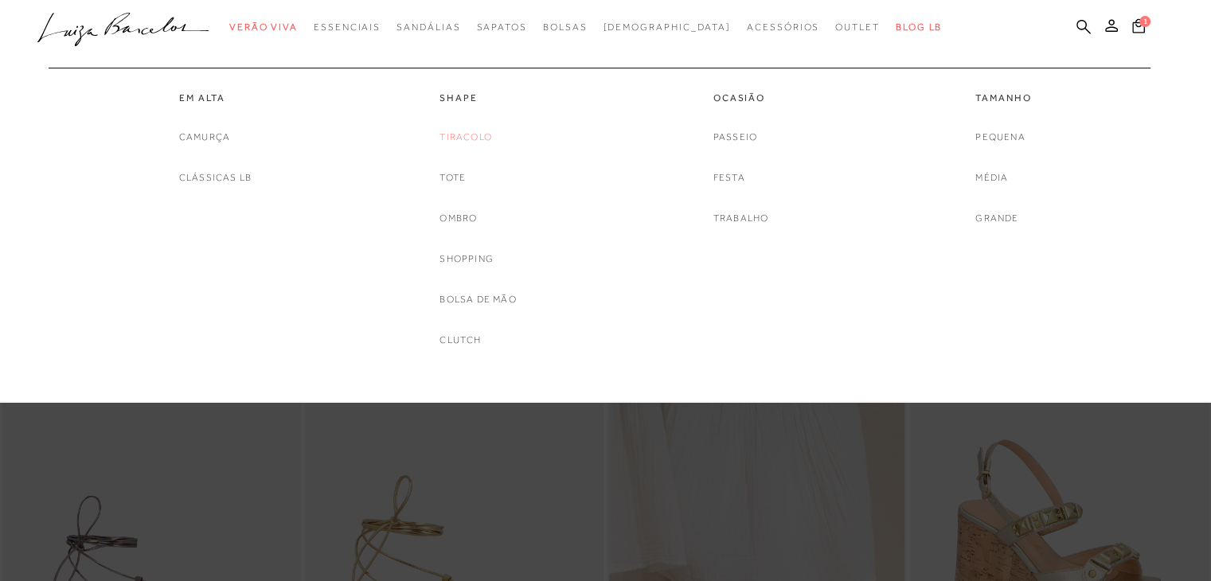
click at [451, 138] on link "Tiracolo" at bounding box center [465, 137] width 53 height 17
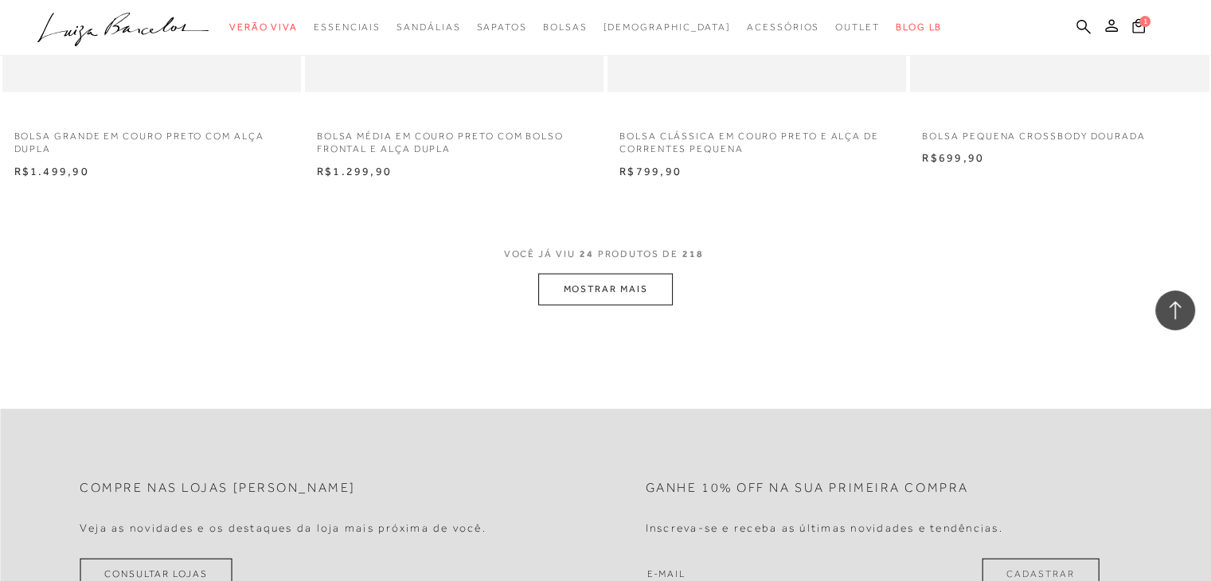
scroll to position [3264, 0]
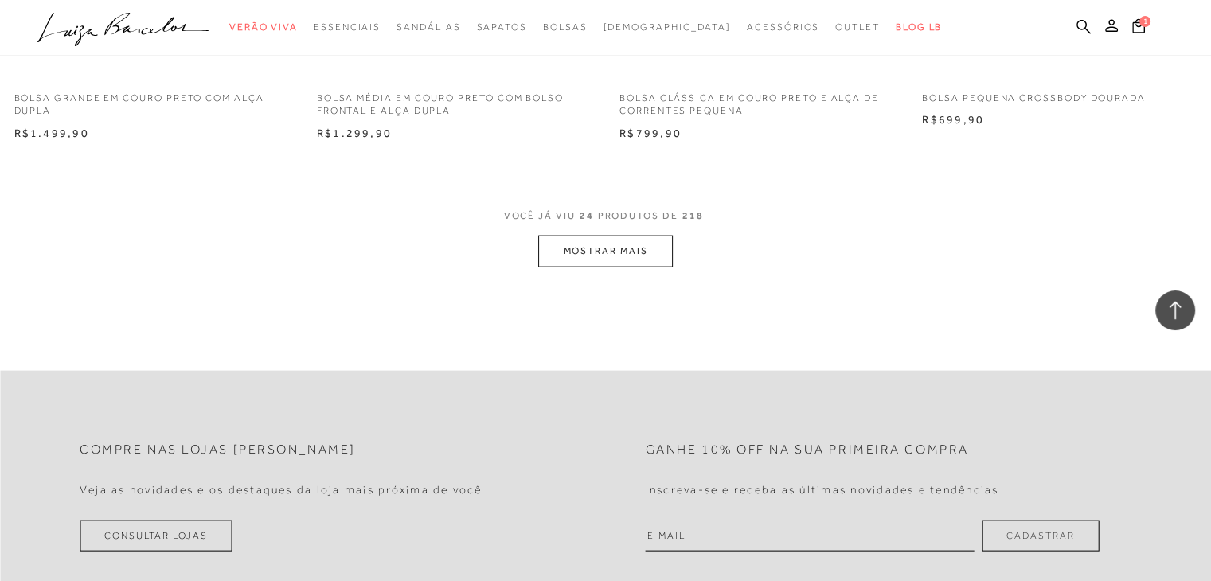
click at [643, 251] on button "MOSTRAR MAIS" at bounding box center [605, 251] width 134 height 31
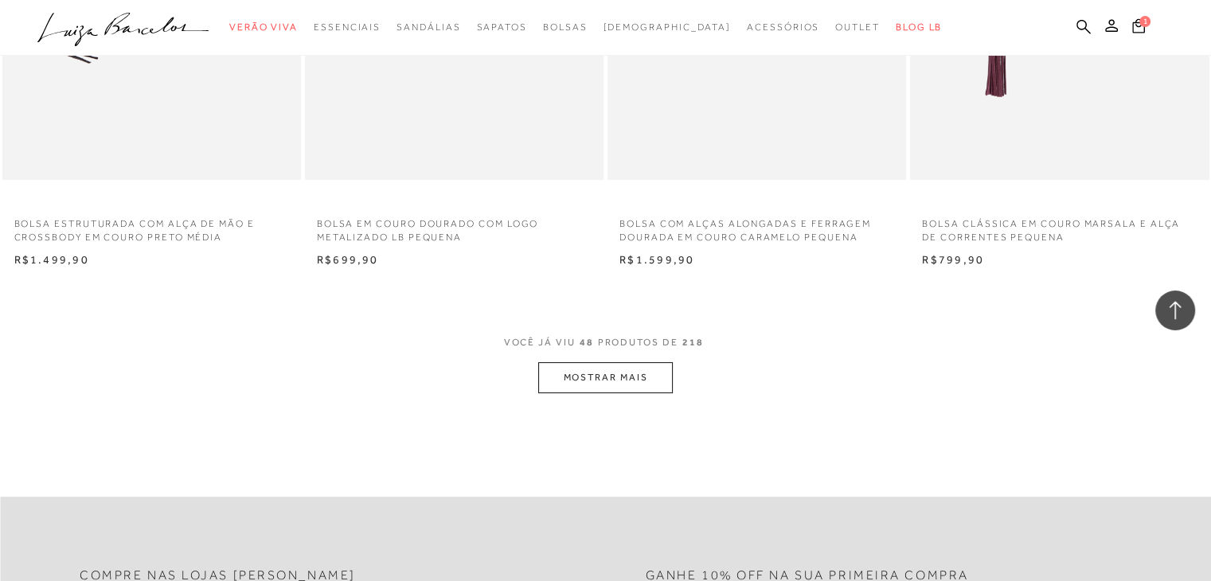
scroll to position [6607, 0]
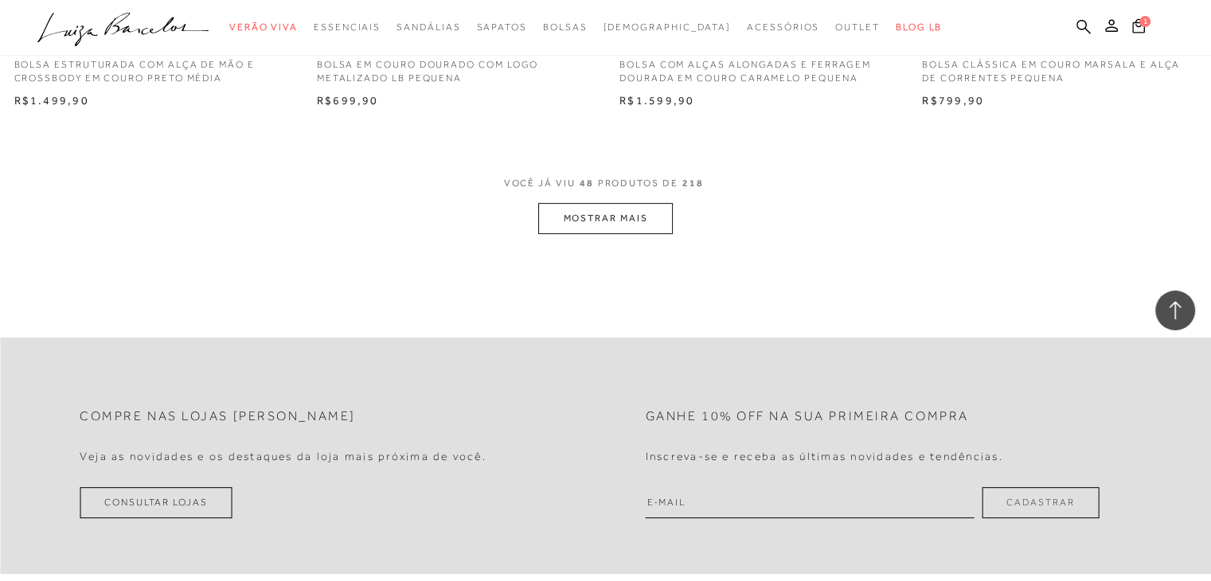
click at [650, 221] on button "MOSTRAR MAIS" at bounding box center [605, 218] width 134 height 31
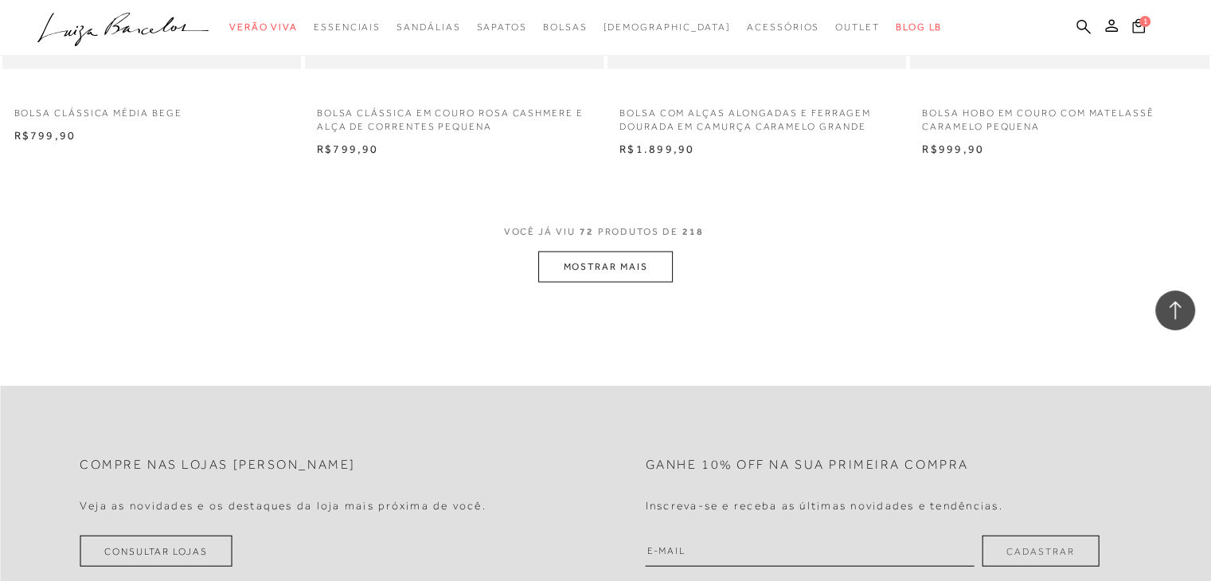
scroll to position [9871, 0]
click at [631, 262] on button "MOSTRAR MAIS" at bounding box center [605, 264] width 134 height 31
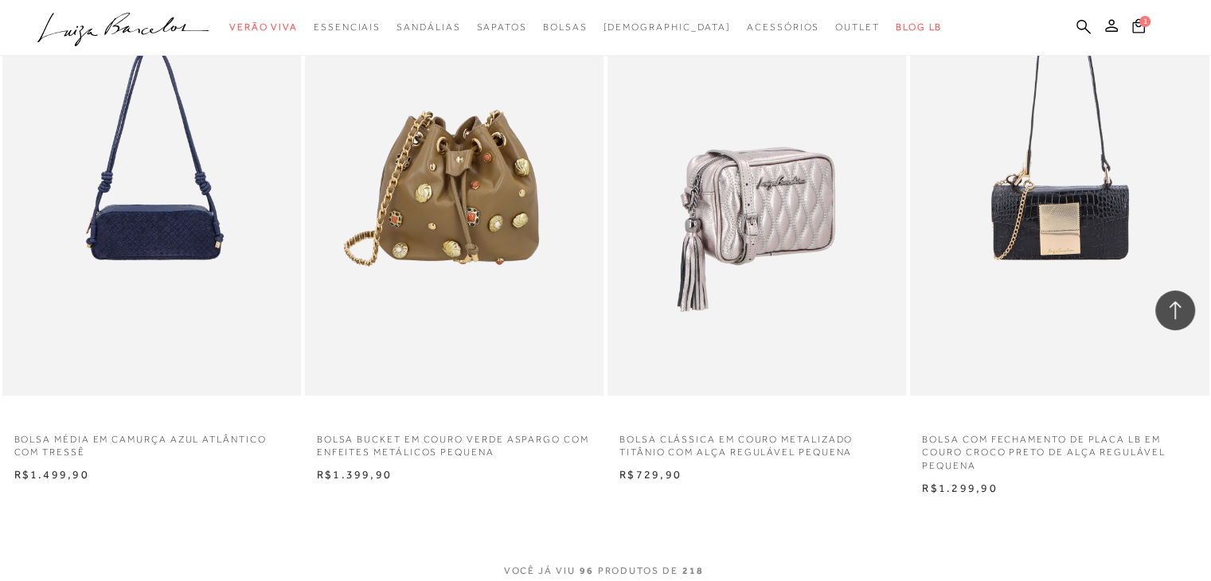
scroll to position [12896, 0]
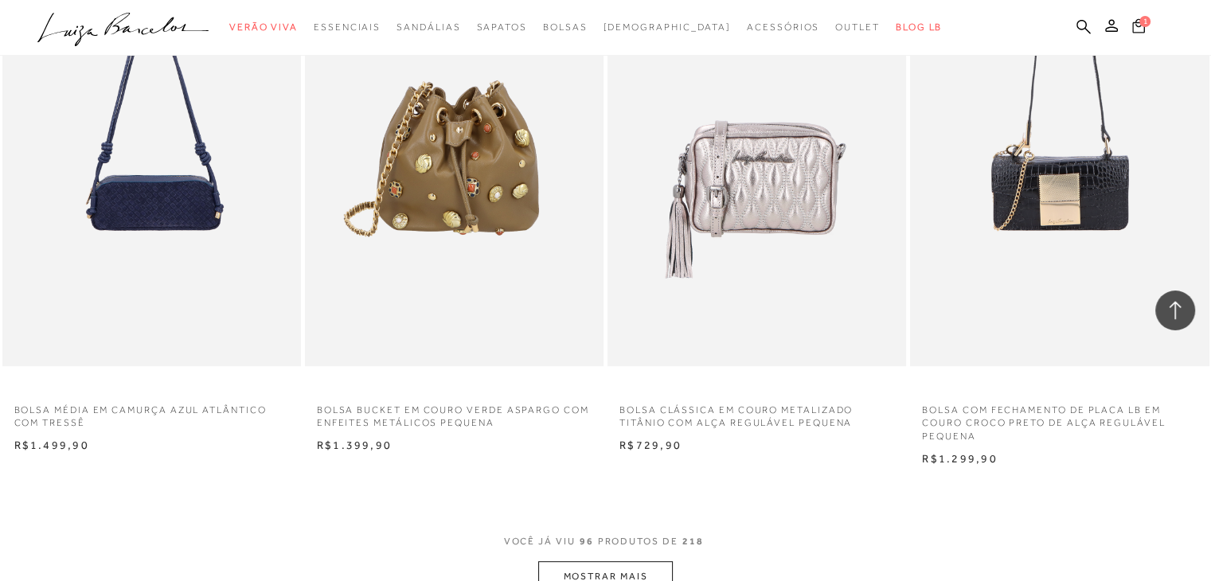
click at [1143, 23] on span "1" at bounding box center [1144, 21] width 11 height 11
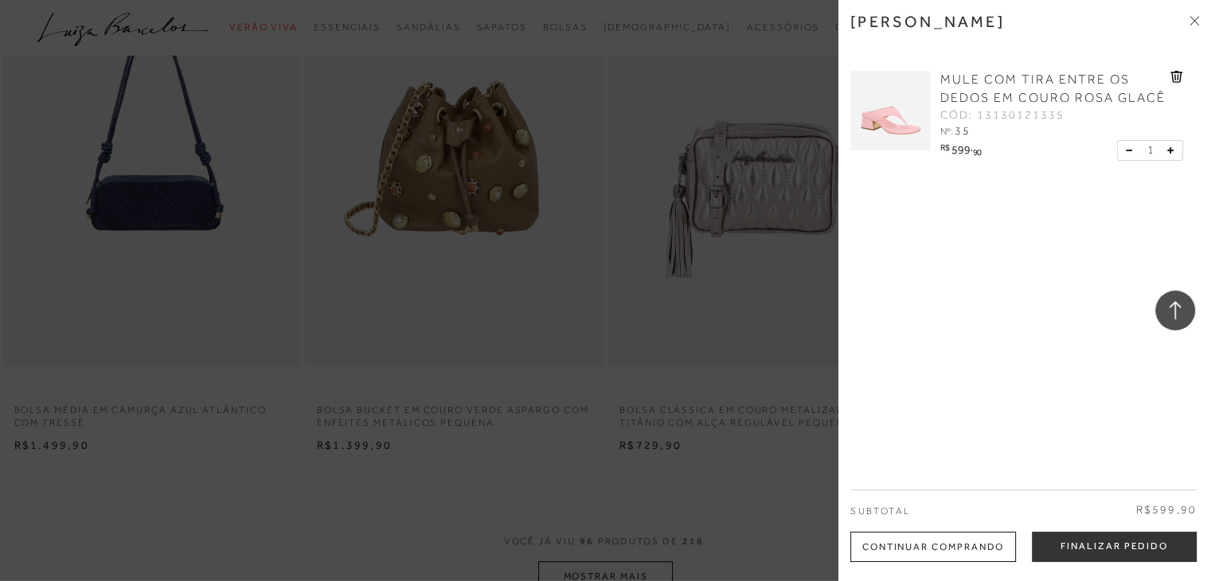
click at [1177, 76] on icon at bounding box center [1178, 77] width 2 height 6
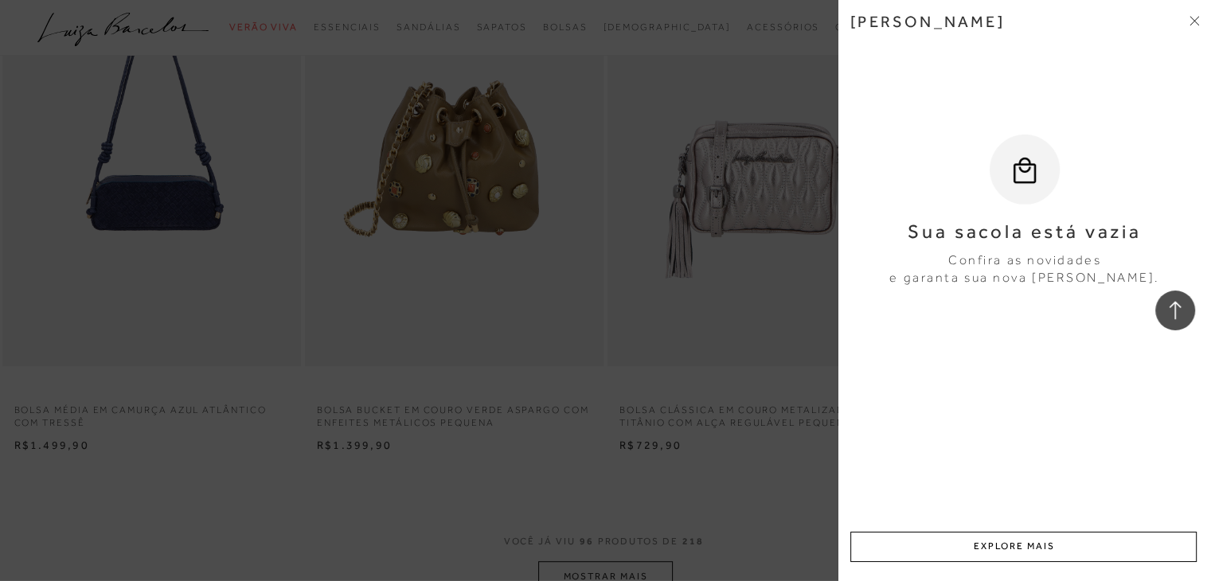
click at [1189, 18] on icon at bounding box center [1194, 21] width 10 height 10
